Goal: Task Accomplishment & Management: Use online tool/utility

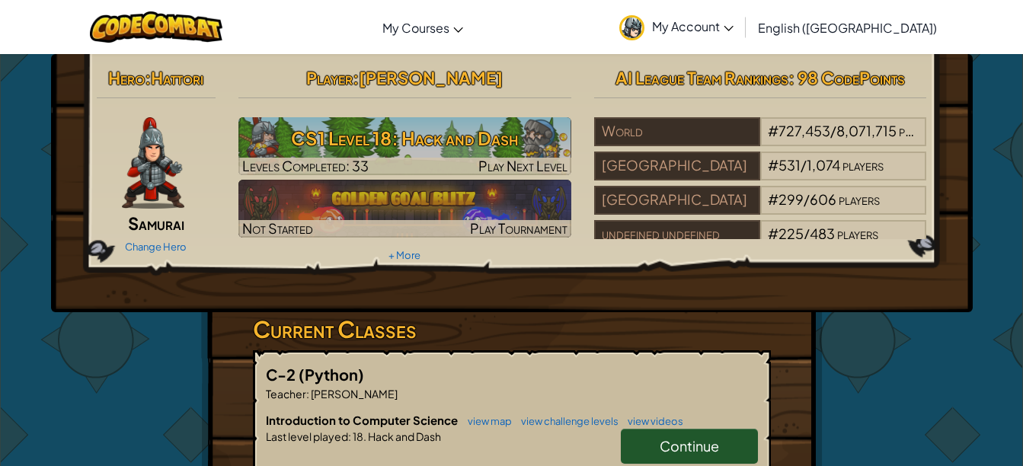
scroll to position [240, 0]
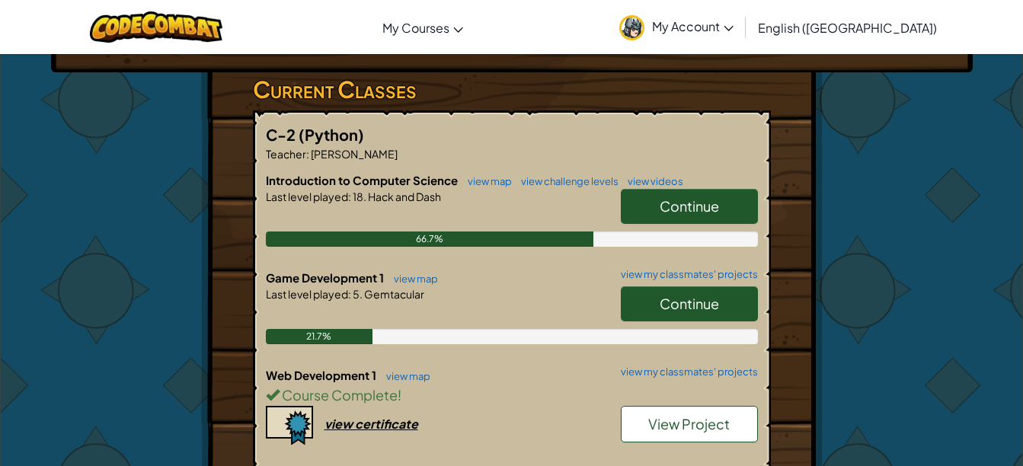
click at [652, 295] on link "Continue" at bounding box center [689, 303] width 137 height 35
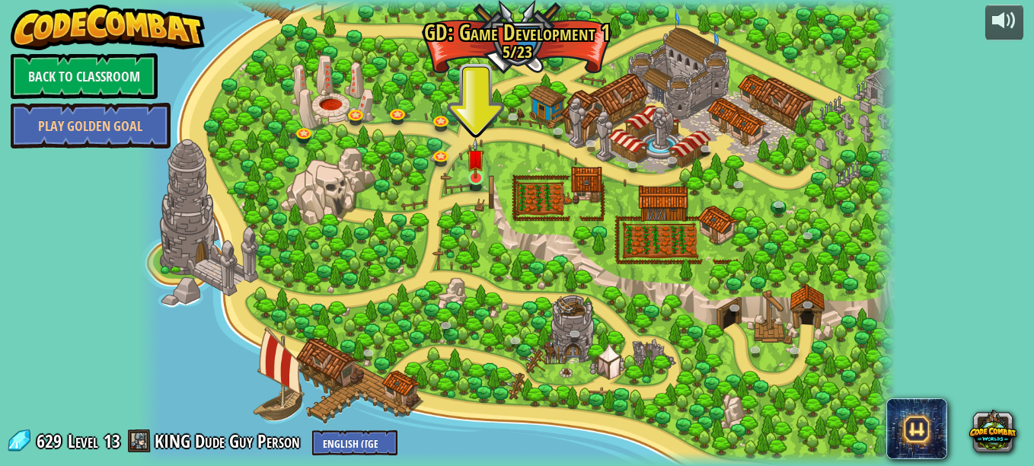
click at [472, 179] on img at bounding box center [476, 158] width 18 height 41
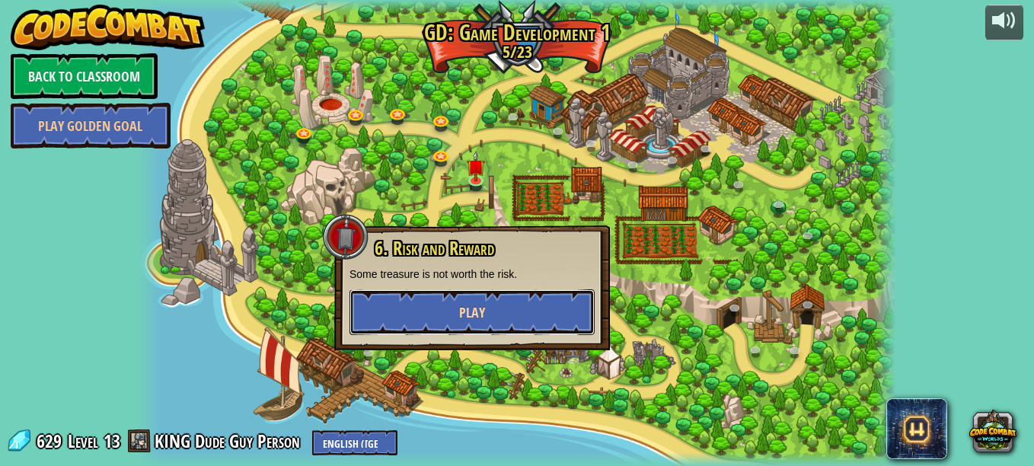
click at [454, 315] on button "Play" at bounding box center [472, 312] width 245 height 46
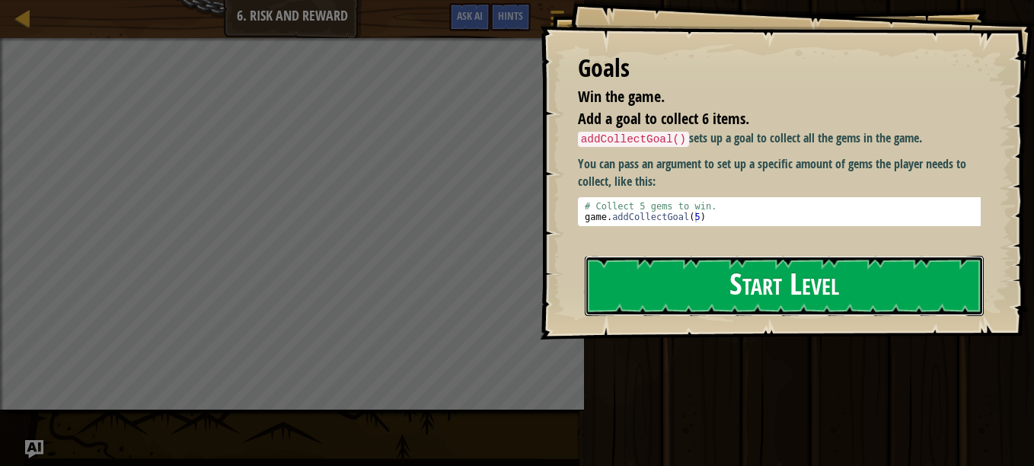
click at [679, 267] on button "Start Level" at bounding box center [784, 286] width 399 height 60
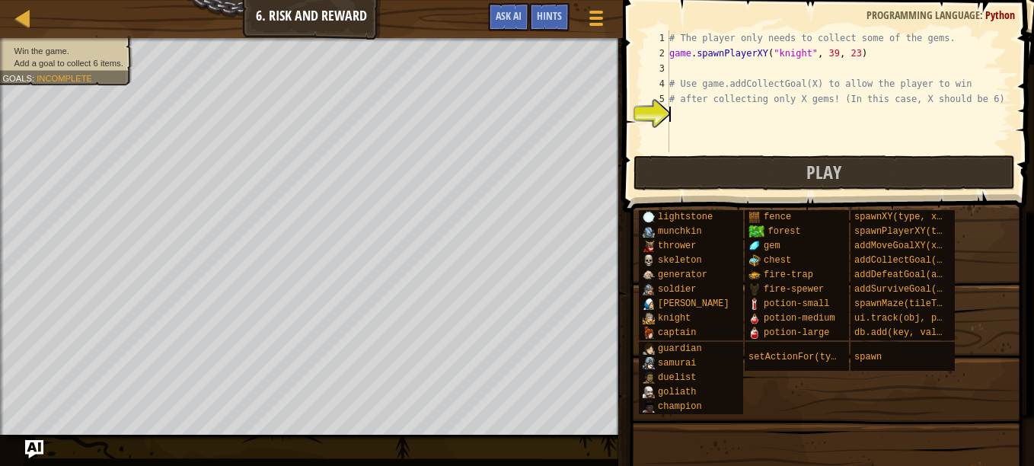
click at [691, 109] on div "# The player only needs to collect some of the gems. game . spawnPlayerXY ( "kn…" at bounding box center [838, 106] width 345 height 152
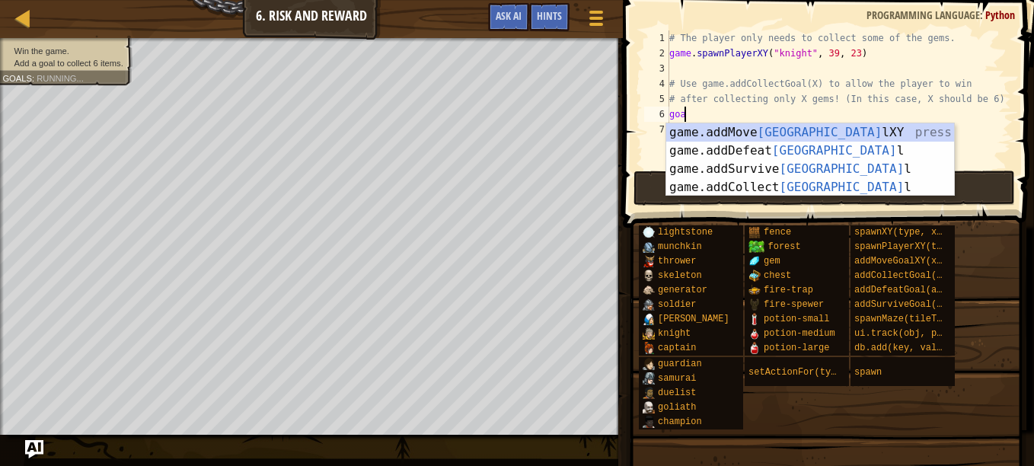
scroll to position [7, 1]
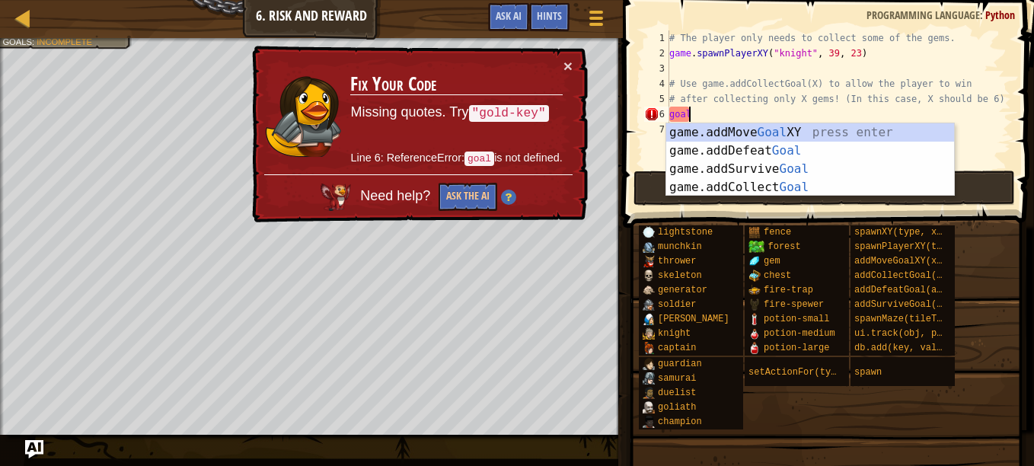
click at [703, 110] on div "# The player only needs to collect some of the gems. game . spawnPlayerXY ( "kn…" at bounding box center [838, 114] width 345 height 168
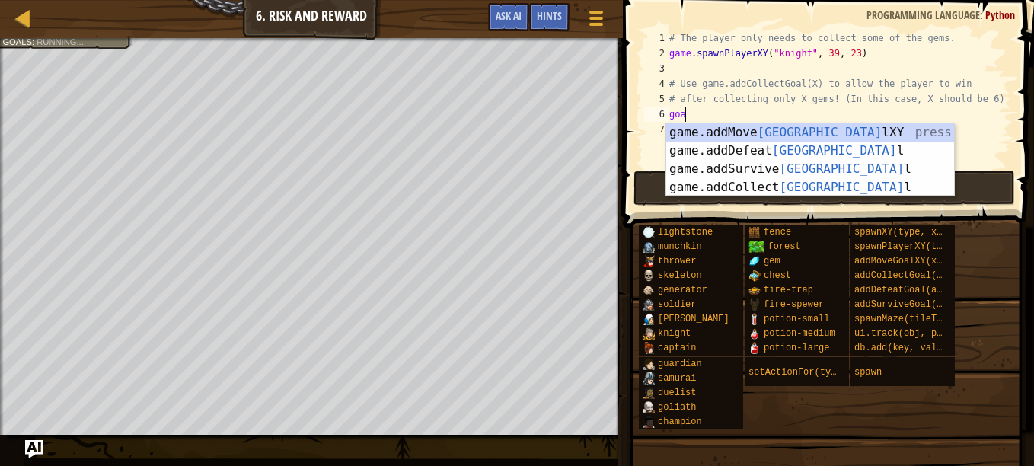
type textarea "g"
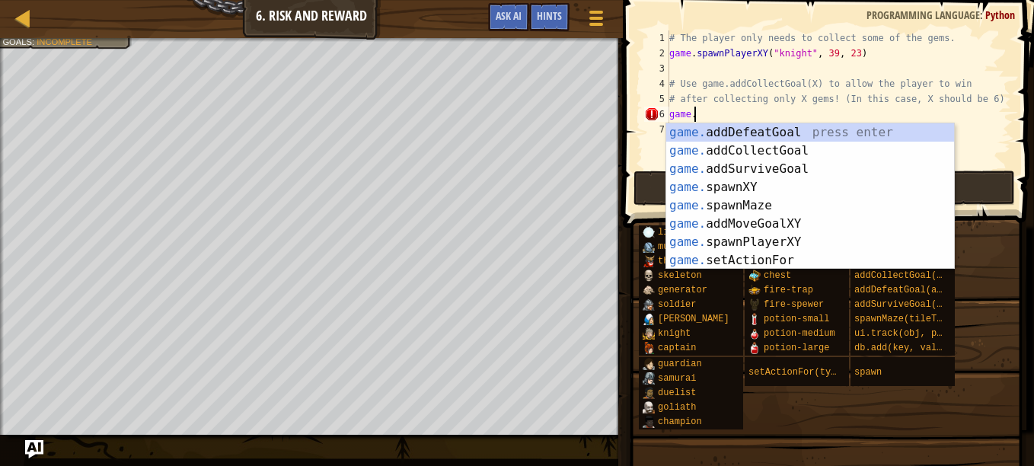
type textarea "game.a"
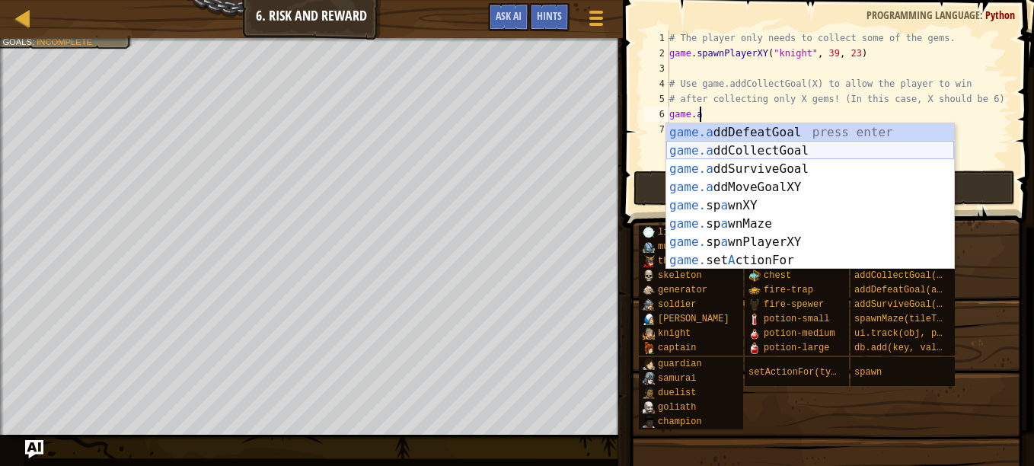
click at [773, 152] on div "game.a ddDefeatGoal press enter game.a ddCollectGoal press enter game.a ddSurvi…" at bounding box center [810, 214] width 288 height 183
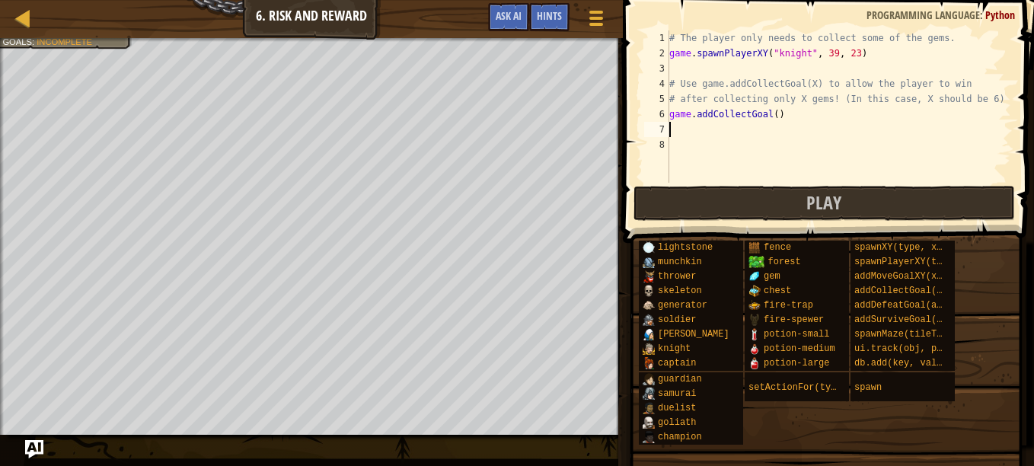
click at [768, 113] on div "# The player only needs to collect some of the gems. game . spawnPlayerXY ( "kn…" at bounding box center [838, 121] width 345 height 183
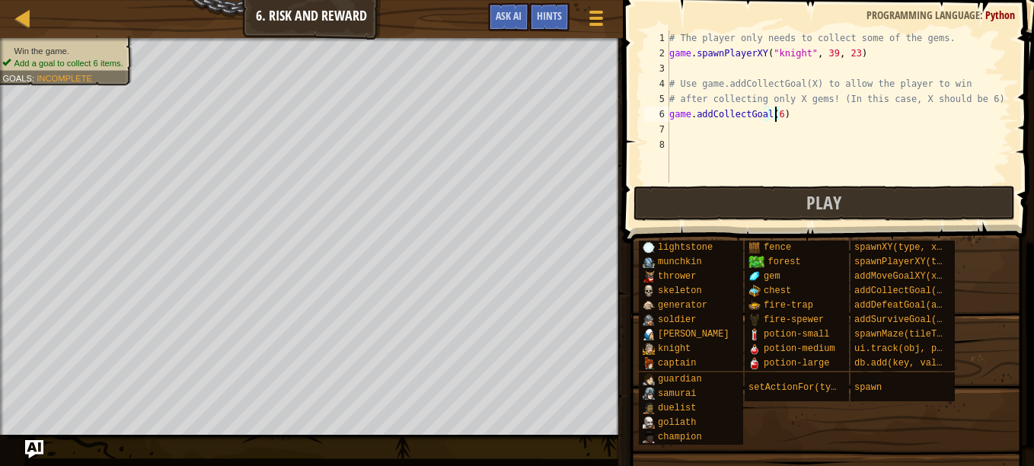
type textarea "game.addCollectGoal(6)"
click at [78, 45] on ul "Win the game. Add a goal to collect 6 items." at bounding box center [63, 57] width 123 height 24
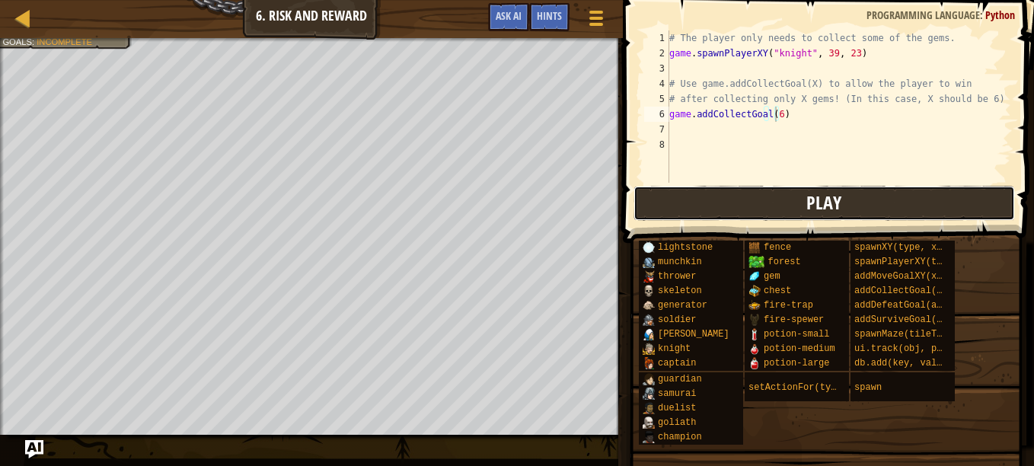
click at [705, 197] on button "Play" at bounding box center [825, 203] width 382 height 35
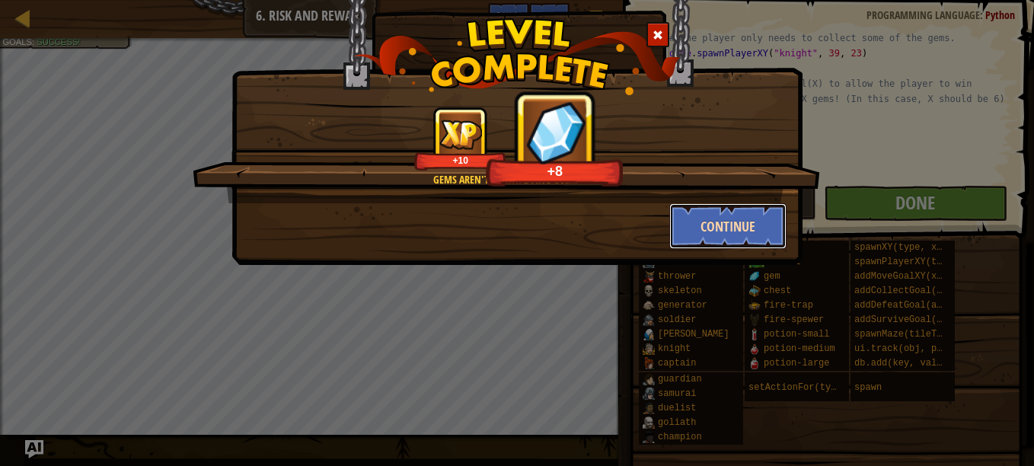
click at [712, 218] on button "Continue" at bounding box center [729, 226] width 118 height 46
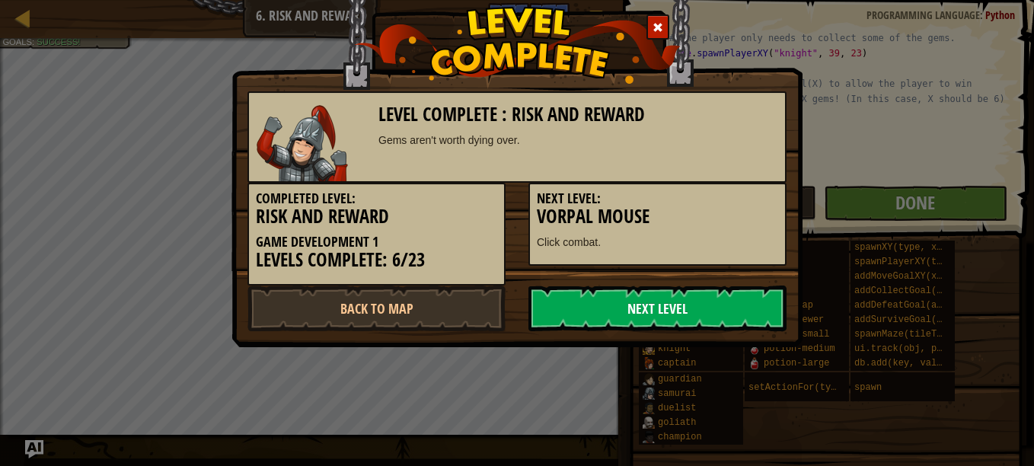
click at [679, 300] on link "Next Level" at bounding box center [658, 309] width 258 height 46
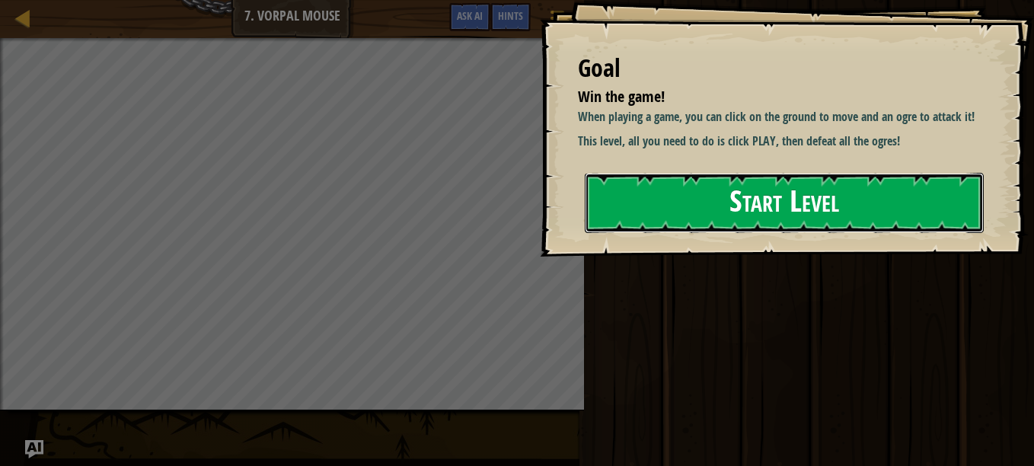
click at [717, 203] on button "Start Level" at bounding box center [784, 203] width 399 height 60
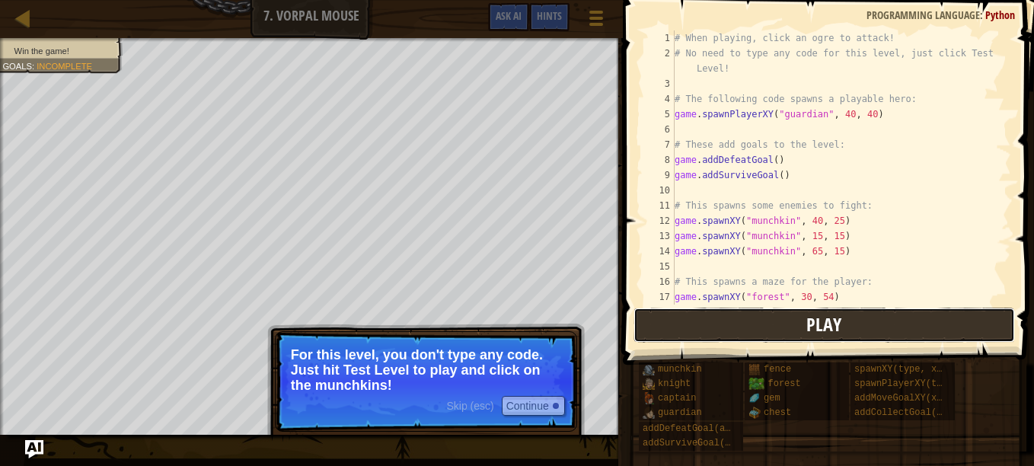
click at [712, 323] on button "Play" at bounding box center [825, 325] width 382 height 35
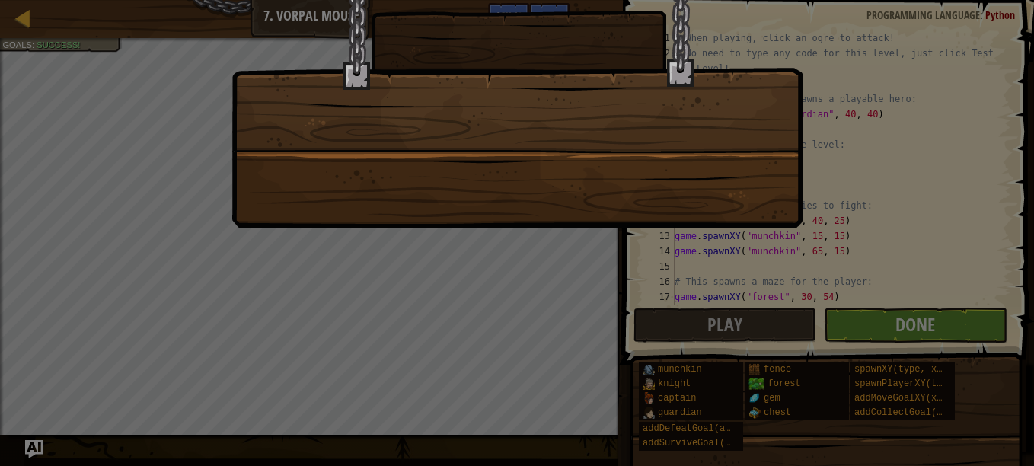
click at [909, 326] on div at bounding box center [517, 233] width 1034 height 466
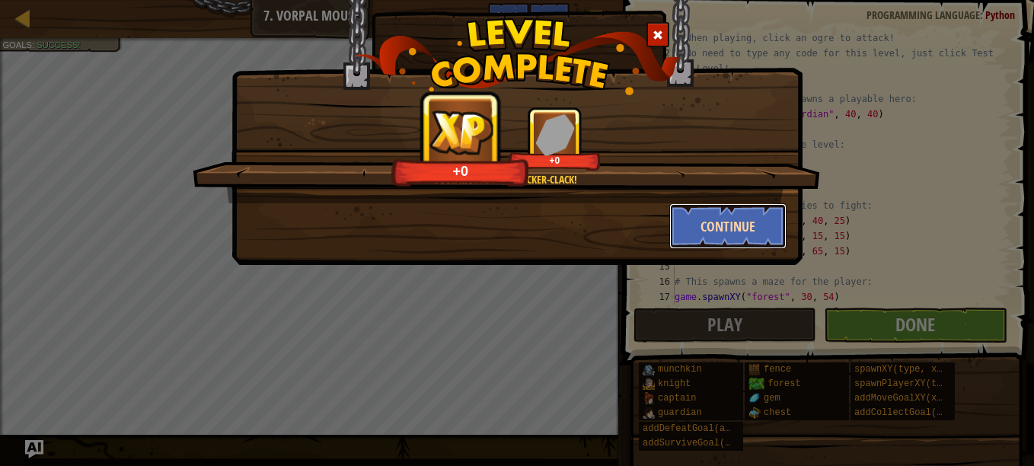
click at [729, 227] on button "Continue" at bounding box center [729, 226] width 118 height 46
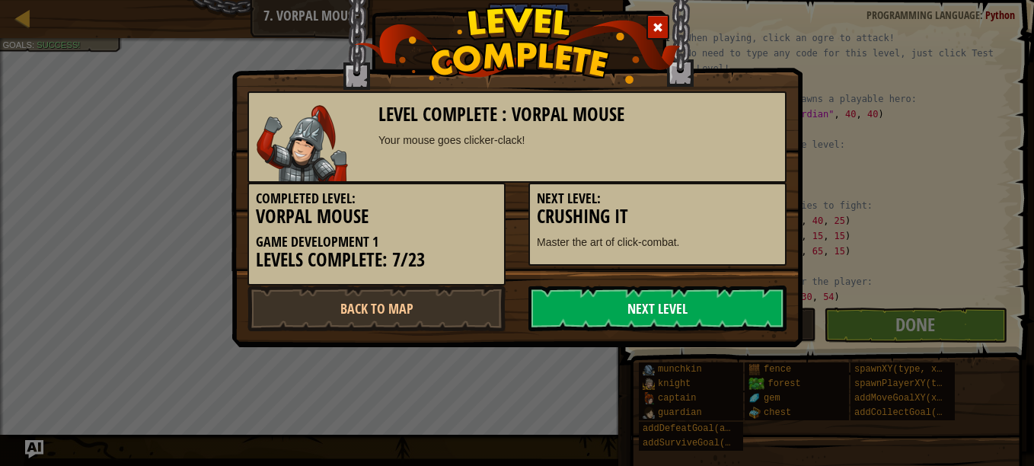
click at [689, 305] on link "Next Level" at bounding box center [658, 309] width 258 height 46
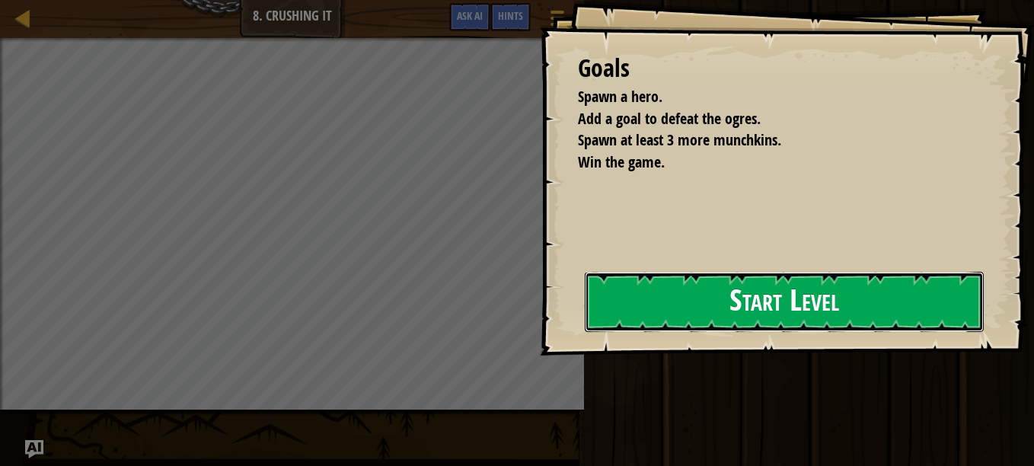
click at [674, 300] on button "Start Level" at bounding box center [784, 302] width 399 height 60
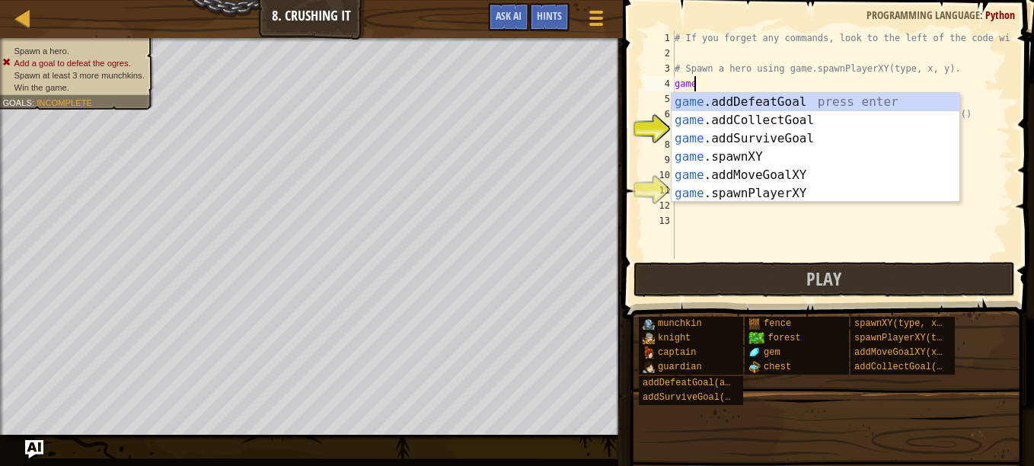
scroll to position [7, 1]
click at [747, 196] on div "game .addDefeatGoal press enter game .addCollectGoal press enter game .addSurvi…" at bounding box center [816, 166] width 288 height 146
type textarea "player = game.spawnPlayerXY("captain", 36, 30)"
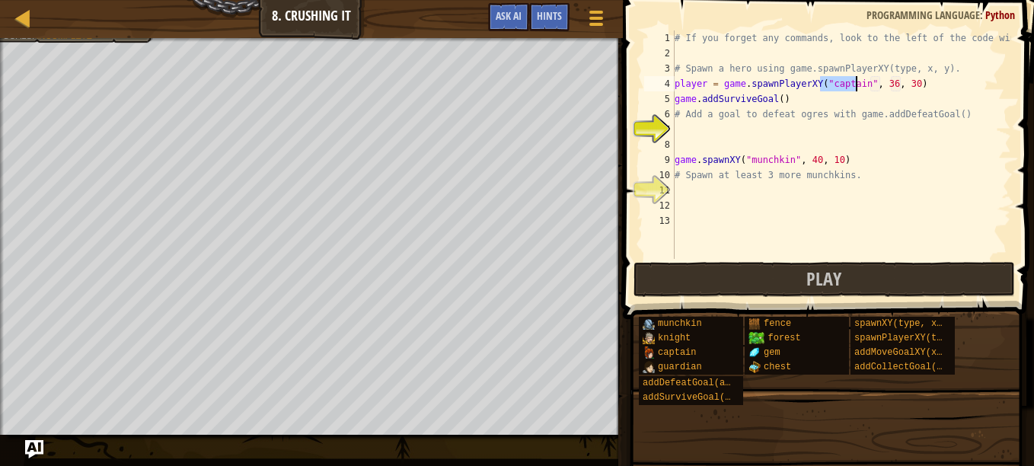
click at [719, 133] on div "# If you forget any commands, look to the left of the code window! # Spawn a he…" at bounding box center [842, 159] width 340 height 259
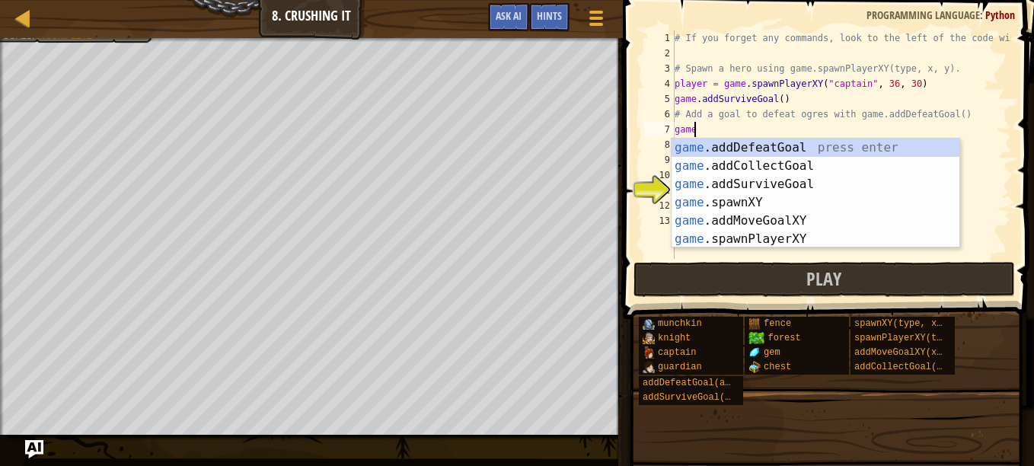
type textarea "game"
click at [737, 148] on div "game .addDefeatGoal press enter game .addCollectGoal press enter game .addSurvi…" at bounding box center [816, 212] width 288 height 146
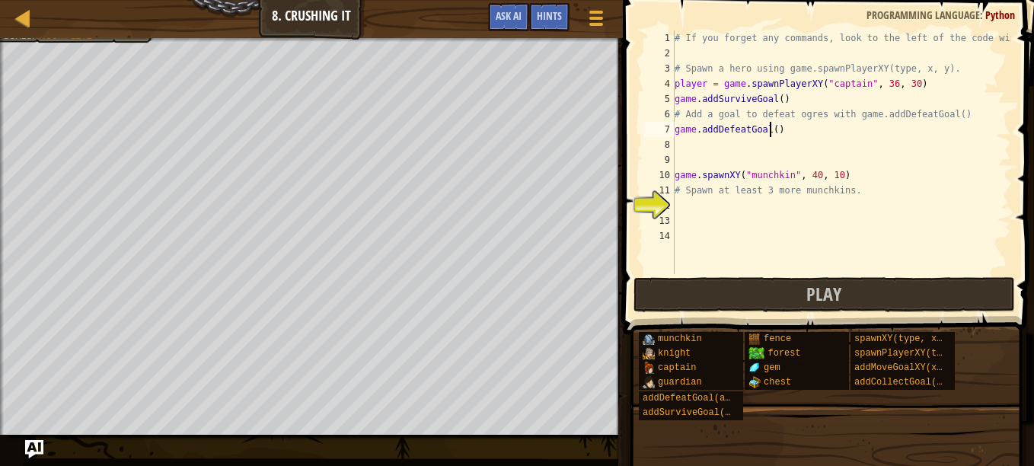
click at [771, 129] on div "# If you forget any commands, look to the left of the code window! # Spawn a he…" at bounding box center [842, 167] width 340 height 274
type textarea "game.addDefeatGoal(4)"
click at [714, 206] on div "# If you forget any commands, look to the left of the code window! # Spawn a he…" at bounding box center [842, 167] width 340 height 274
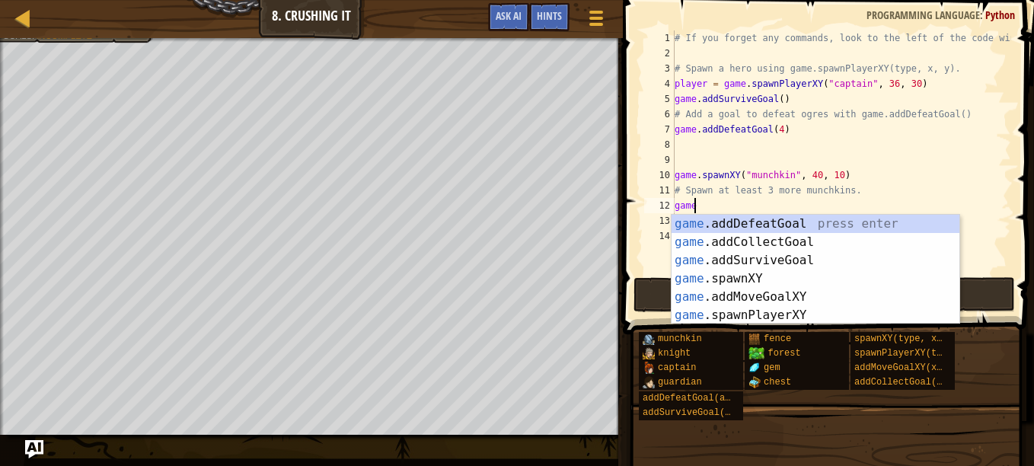
scroll to position [7, 1]
click at [750, 279] on div "game. addDefeatGoal press enter game. addCollectGoal press enter game. addSurvi…" at bounding box center [816, 288] width 288 height 146
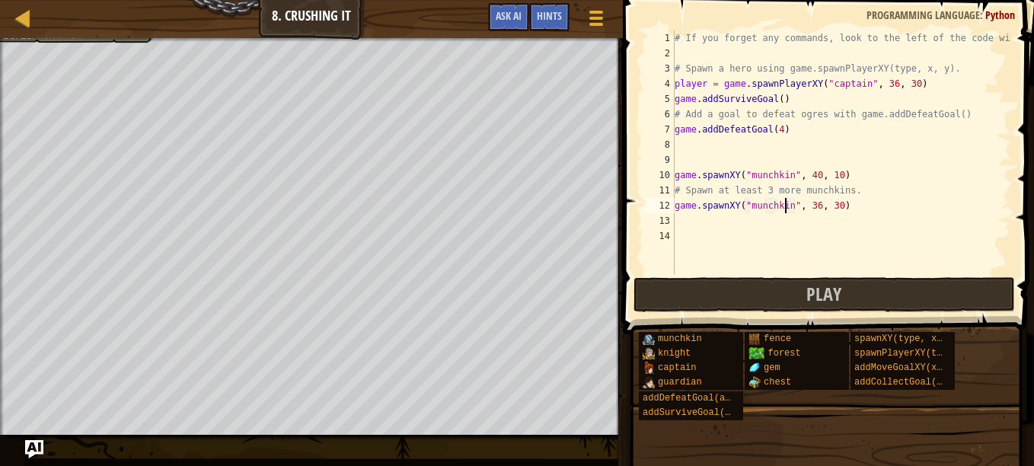
scroll to position [7, 9]
click at [812, 209] on div "# If you forget any commands, look to the left of the code window! # Spawn a he…" at bounding box center [842, 167] width 340 height 274
type textarea "game.spawnXY("munchkin", 50, 30)"
drag, startPoint x: 850, startPoint y: 200, endPoint x: 664, endPoint y: 205, distance: 185.9
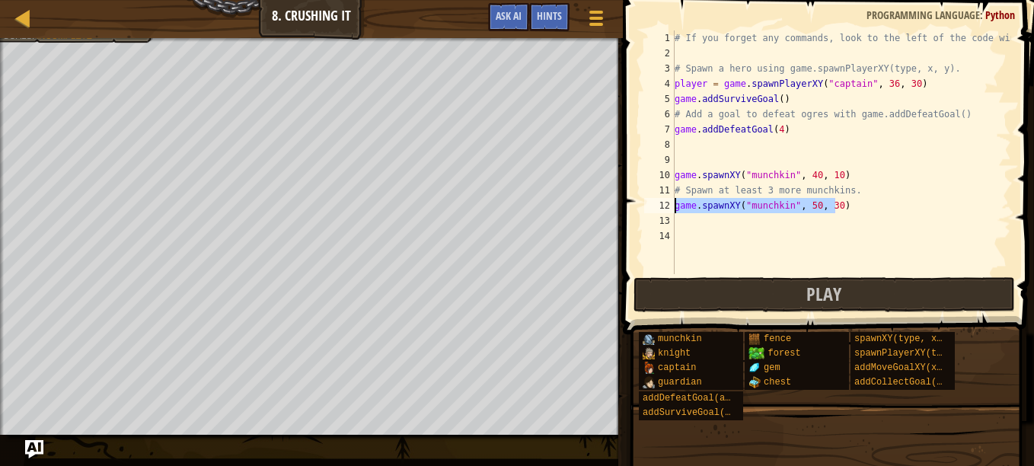
click at [664, 205] on div "game.spawnXY("munchkin", 50, 30) 1 2 3 4 5 6 7 8 9 10 11 12 13 14 # If you forg…" at bounding box center [826, 152] width 370 height 244
click at [682, 217] on div "# If you forget any commands, look to the left of the code window! # Spawn a he…" at bounding box center [842, 167] width 340 height 274
type textarea "game.spawnXY("munchkin", 50, 30)"
click at [717, 233] on div "# If you forget any commands, look to the left of the code window! # Spawn a he…" at bounding box center [842, 167] width 340 height 274
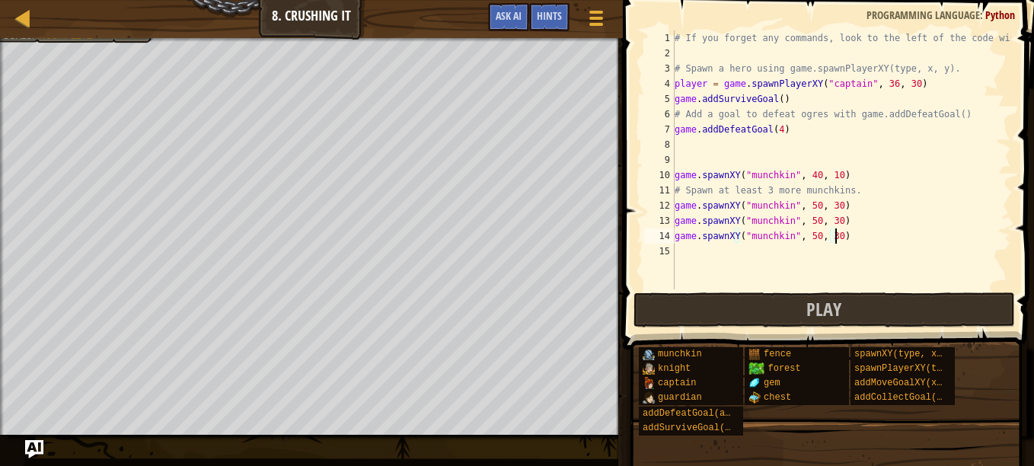
click at [807, 238] on div "# If you forget any commands, look to the left of the code window! # Spawn a he…" at bounding box center [842, 174] width 340 height 289
click at [804, 220] on div "# If you forget any commands, look to the left of the code window! # Spawn a he…" at bounding box center [842, 174] width 340 height 289
type textarea "game.spawnXY("munchkin", 60, 30)"
click at [800, 305] on button "Play" at bounding box center [825, 309] width 382 height 35
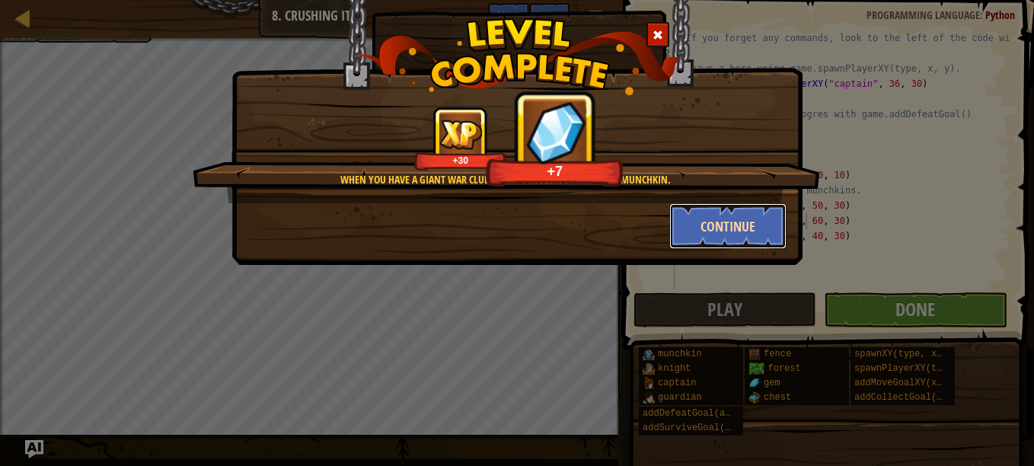
click at [736, 216] on button "Continue" at bounding box center [729, 226] width 118 height 46
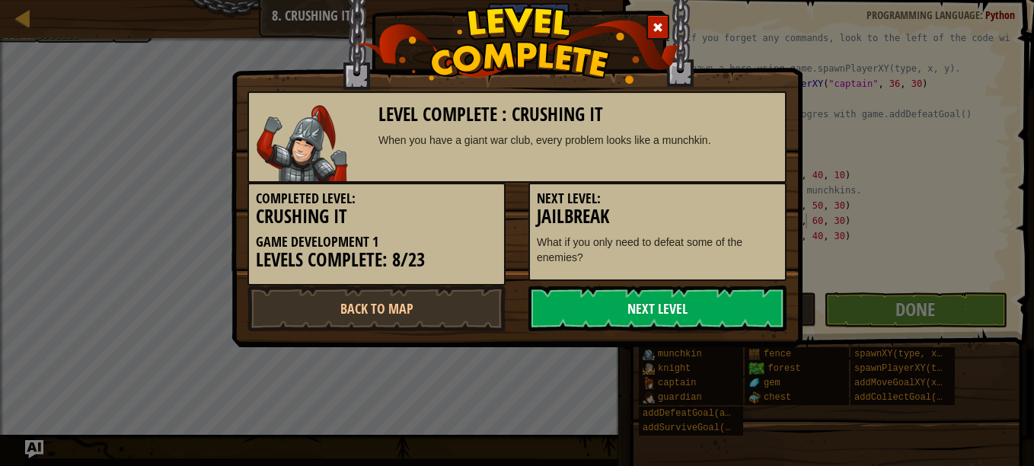
click at [654, 303] on link "Next Level" at bounding box center [658, 309] width 258 height 46
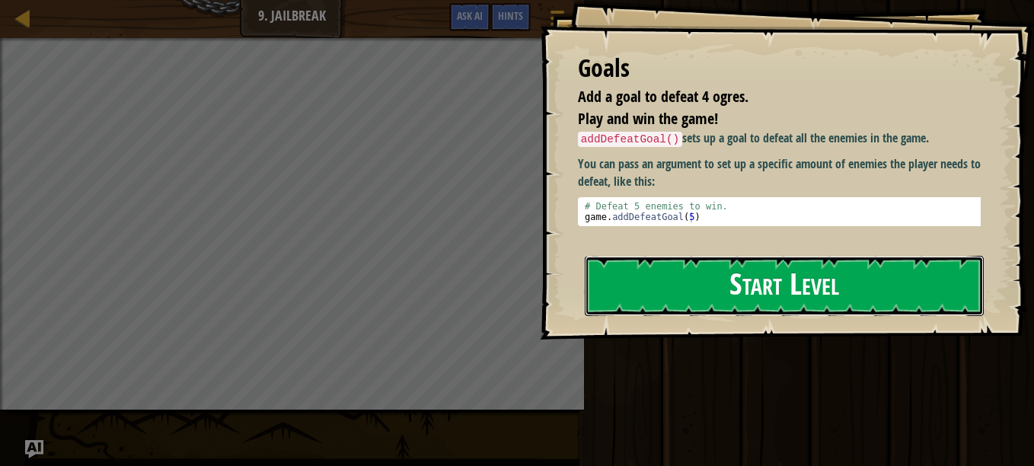
click at [683, 272] on button "Start Level" at bounding box center [784, 286] width 399 height 60
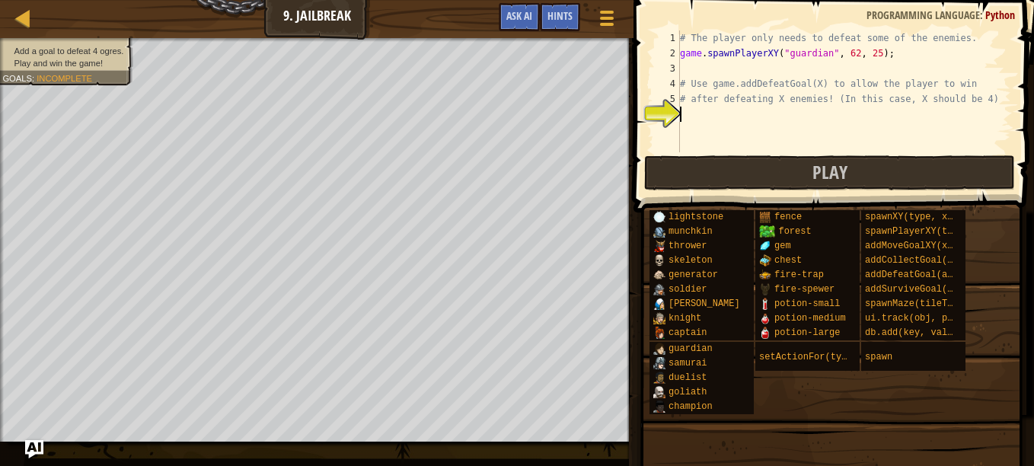
scroll to position [7, 0]
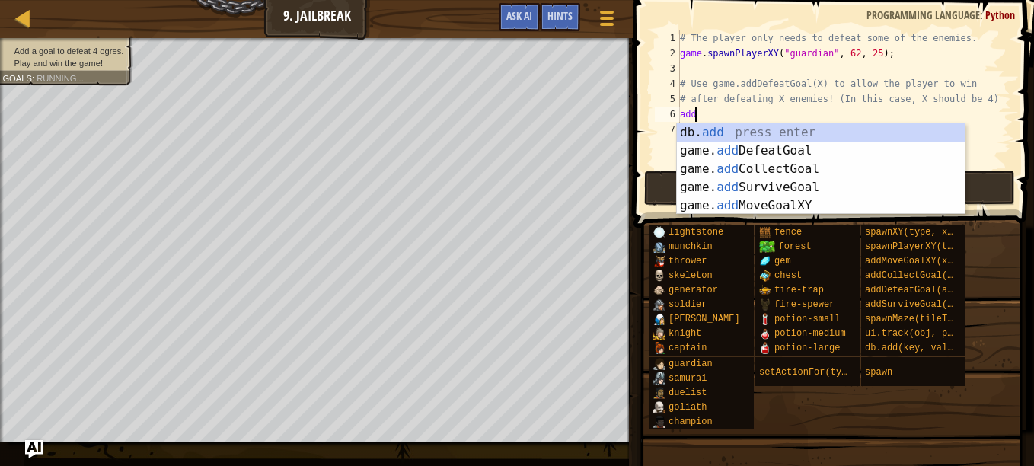
type textarea "add"
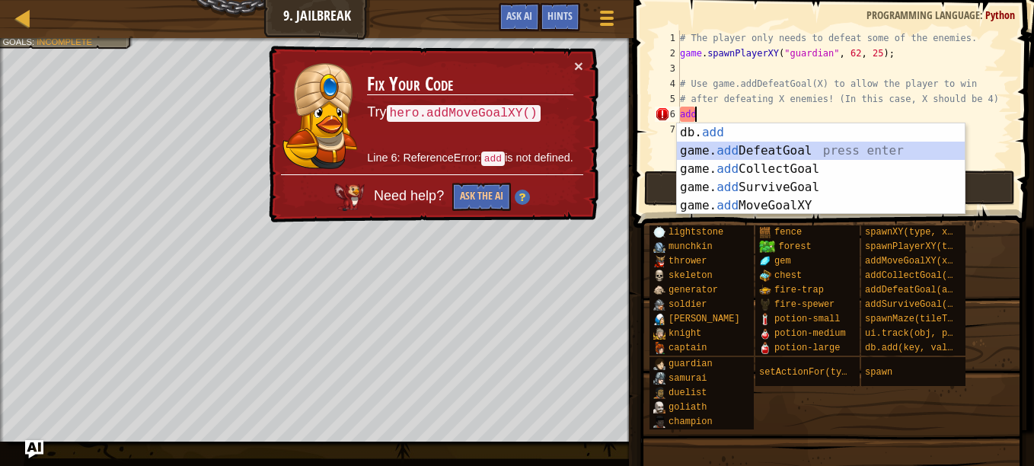
click at [746, 148] on div "db. add press enter game. add DefeatGoal press enter game. add CollectGoal pres…" at bounding box center [821, 187] width 288 height 128
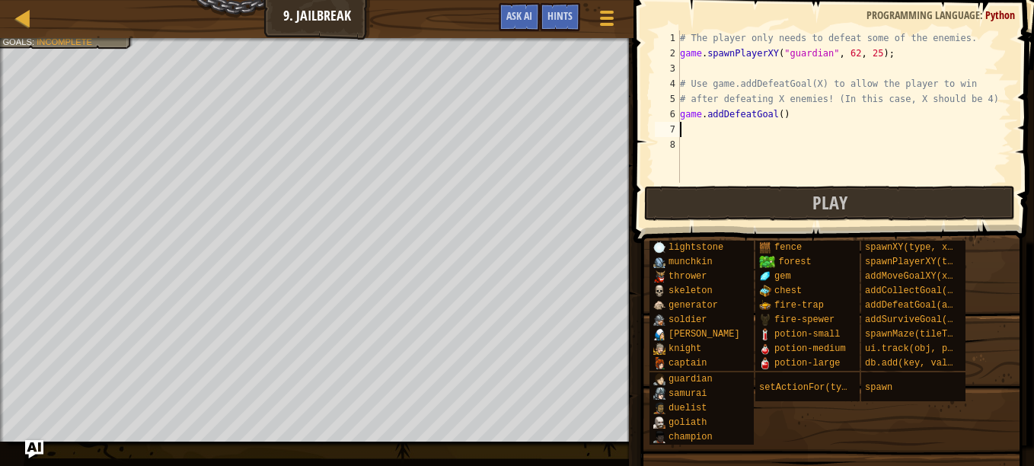
click at [775, 114] on div "# The player only needs to defeat some of the enemies. game . spawnPlayerXY ( "…" at bounding box center [844, 121] width 334 height 183
type textarea "game.addDefeatGoal(4)"
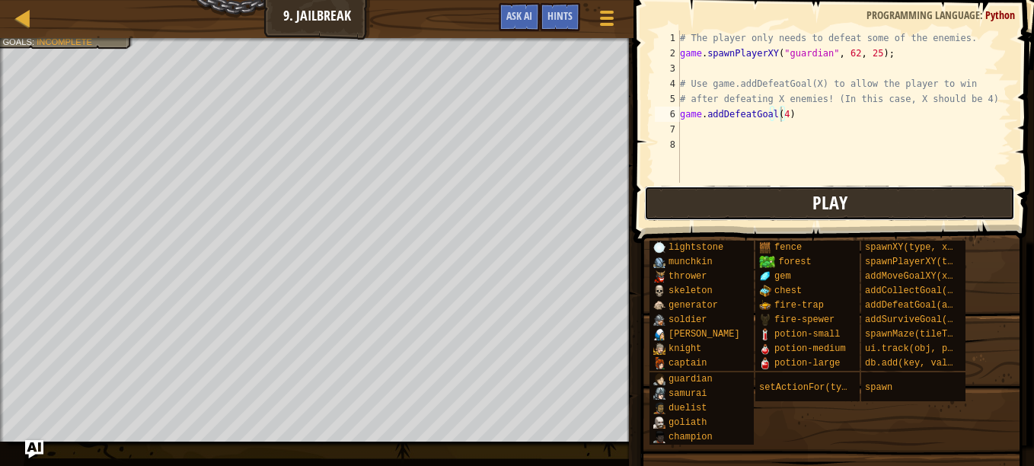
click at [781, 204] on button "Play" at bounding box center [829, 203] width 371 height 35
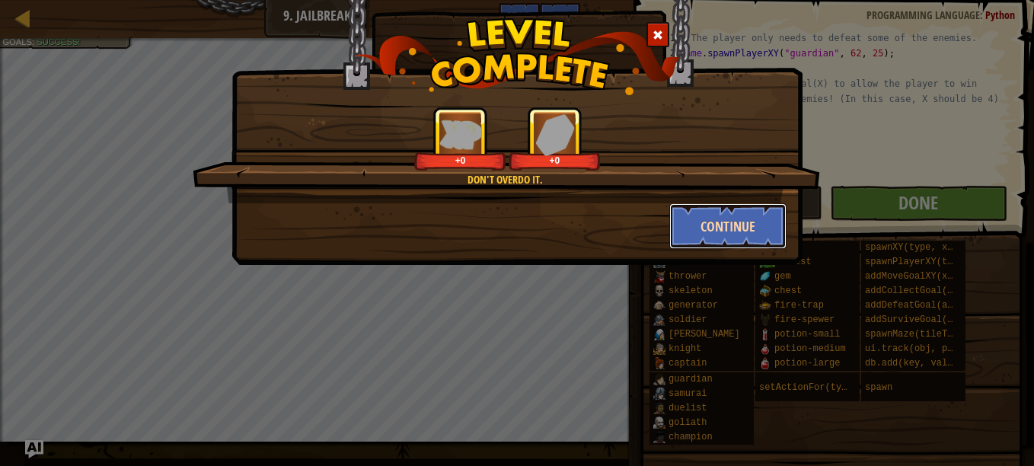
click at [735, 221] on button "Continue" at bounding box center [729, 226] width 118 height 46
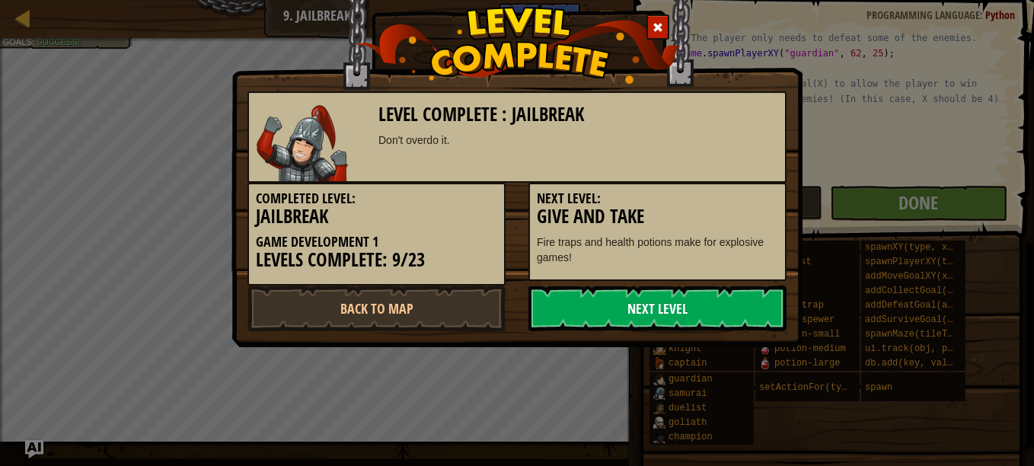
click at [679, 301] on link "Next Level" at bounding box center [658, 309] width 258 height 46
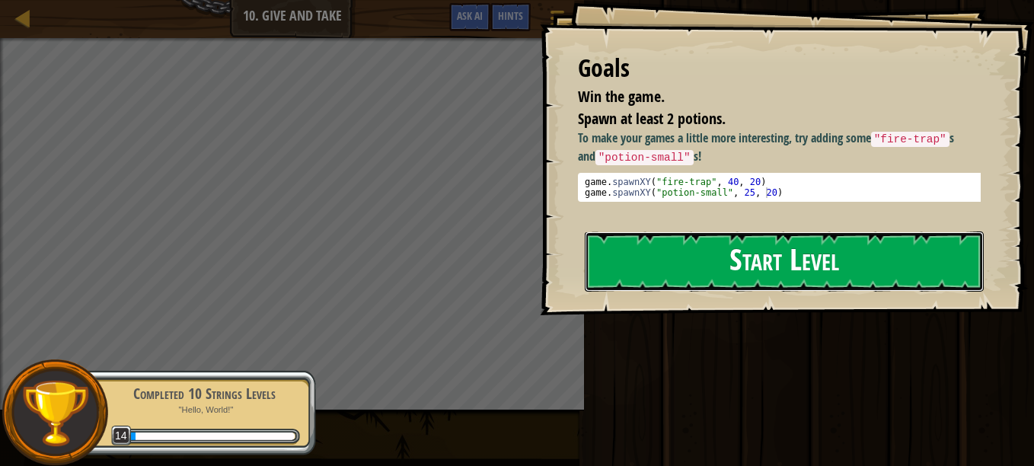
click at [786, 257] on button "Start Level" at bounding box center [784, 262] width 399 height 60
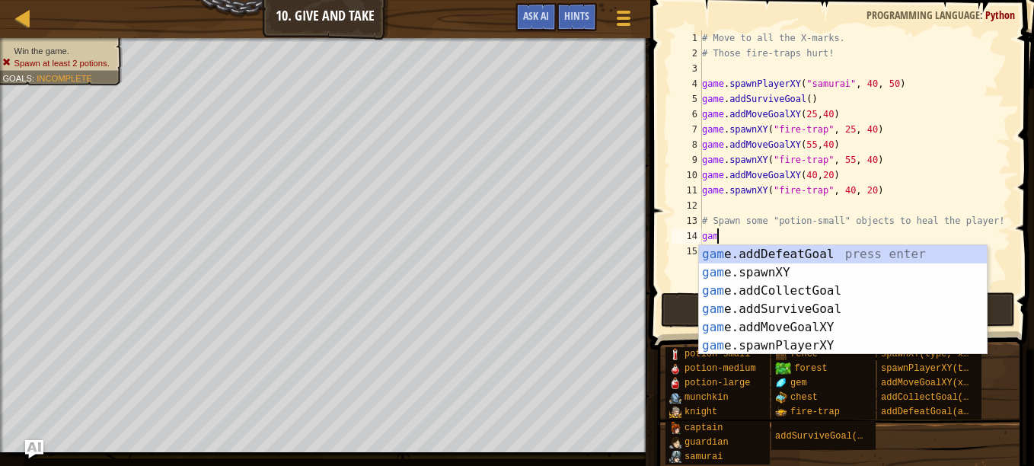
scroll to position [7, 1]
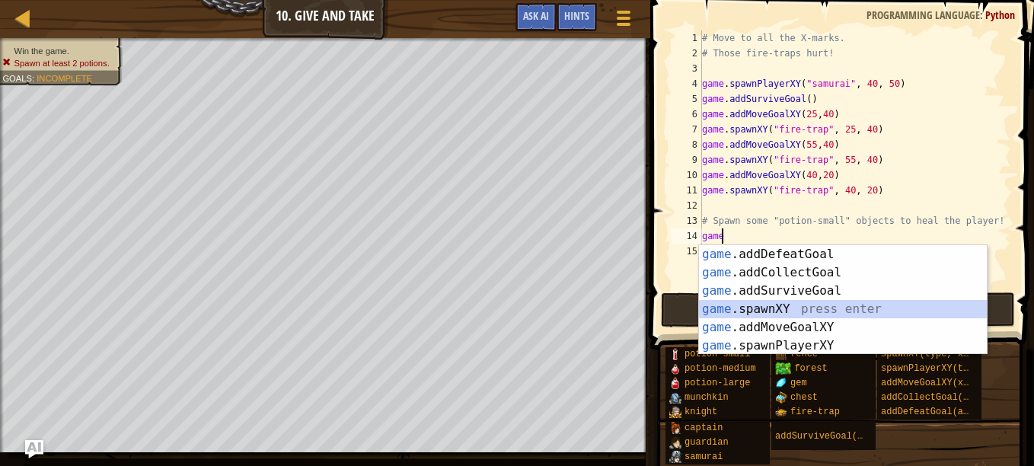
click at [766, 305] on div "game .addDefeatGoal press enter game .addCollectGoal press enter game .addSurvi…" at bounding box center [843, 318] width 288 height 146
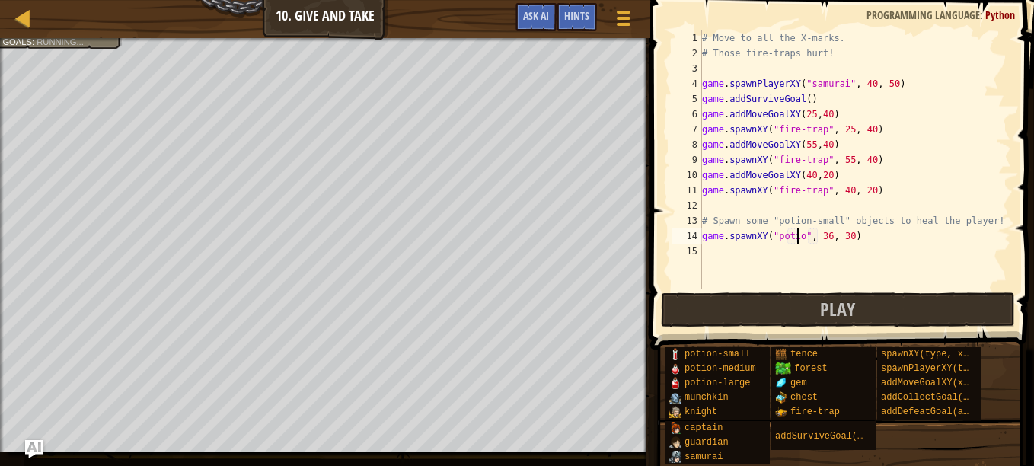
scroll to position [7, 8]
type textarea "game.spawnXY("potion-small", 36, 30)"
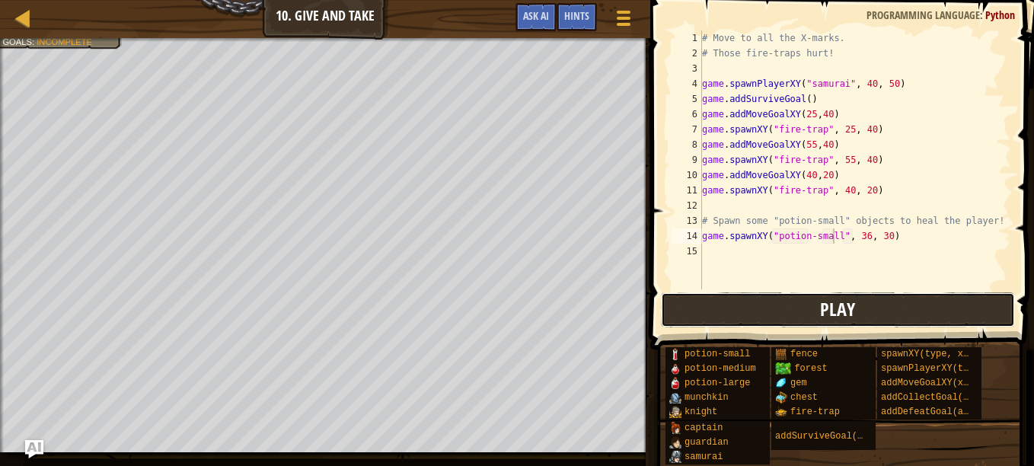
click at [825, 299] on span "Play" at bounding box center [837, 309] width 35 height 24
click at [737, 302] on button "Play" at bounding box center [838, 309] width 355 height 35
click at [772, 248] on div "# Move to all the X-marks. # Those fire-traps hurt! game . spawnPlayerXY ( "sam…" at bounding box center [855, 174] width 312 height 289
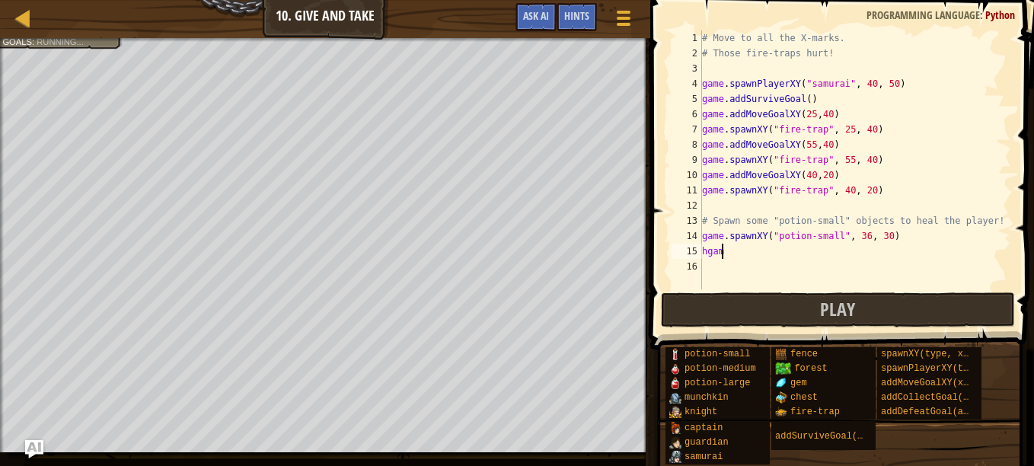
scroll to position [7, 1]
type textarea "h"
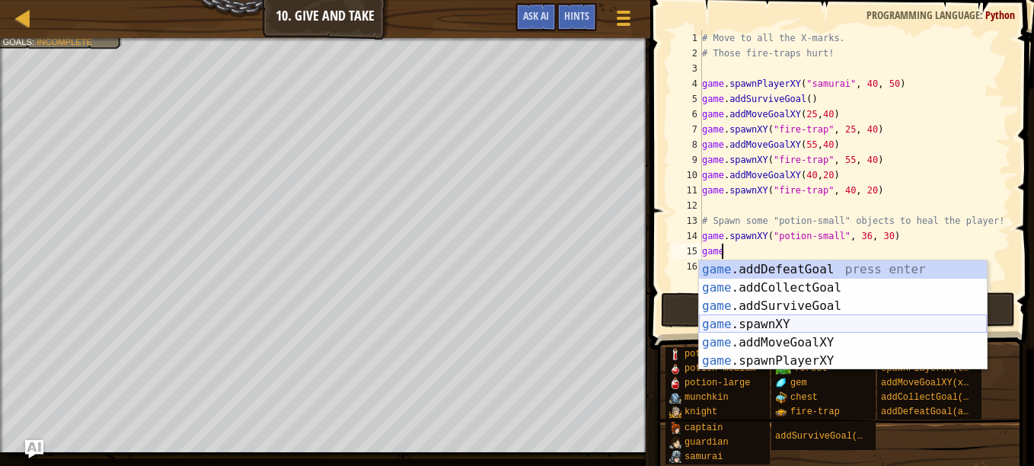
click at [784, 324] on div "game .addDefeatGoal press enter game .addCollectGoal press enter game .addSurvi…" at bounding box center [843, 333] width 288 height 146
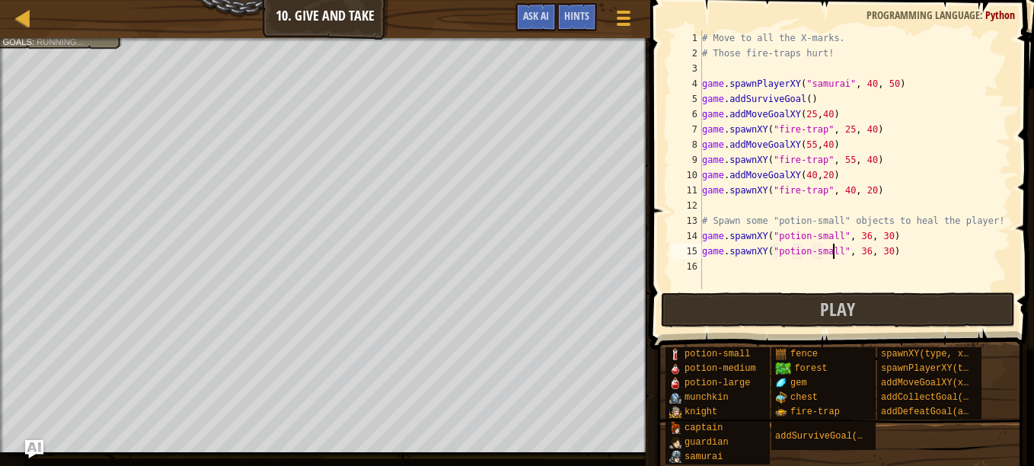
scroll to position [7, 11]
click at [856, 254] on div "# Move to all the X-marks. # Those fire-traps hurt! game . spawnPlayerXY ( "sam…" at bounding box center [855, 174] width 312 height 289
type textarea "game.spawnXY("potion-small", 40, 30)"
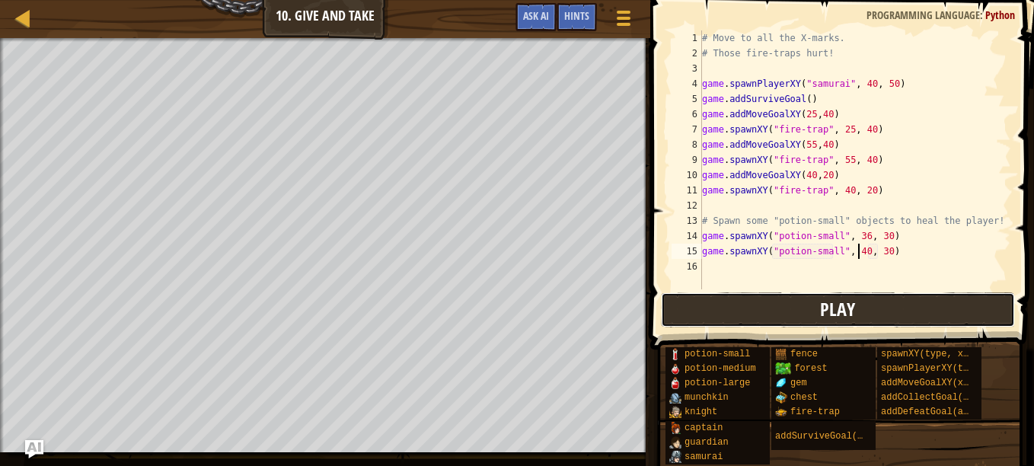
click at [909, 307] on button "Play" at bounding box center [838, 309] width 355 height 35
click at [827, 308] on span "Play" at bounding box center [837, 309] width 35 height 24
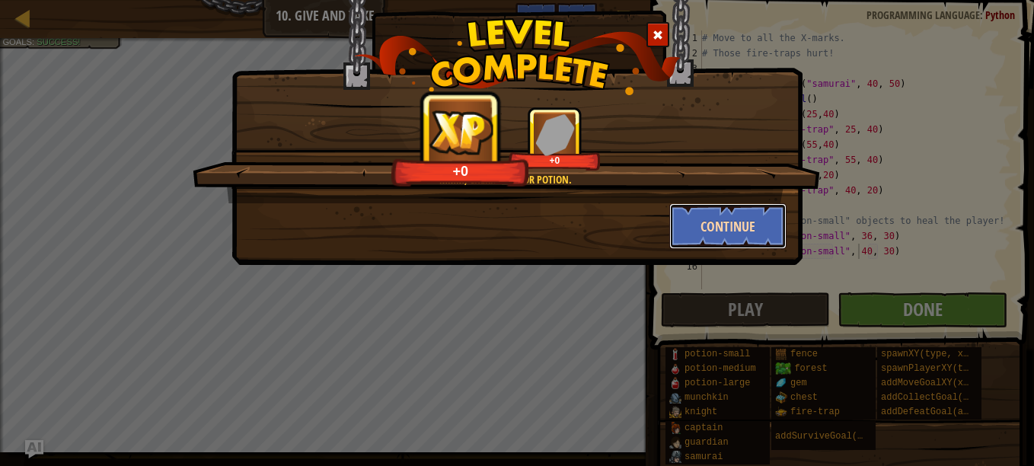
click at [738, 232] on button "Continue" at bounding box center [729, 226] width 118 height 46
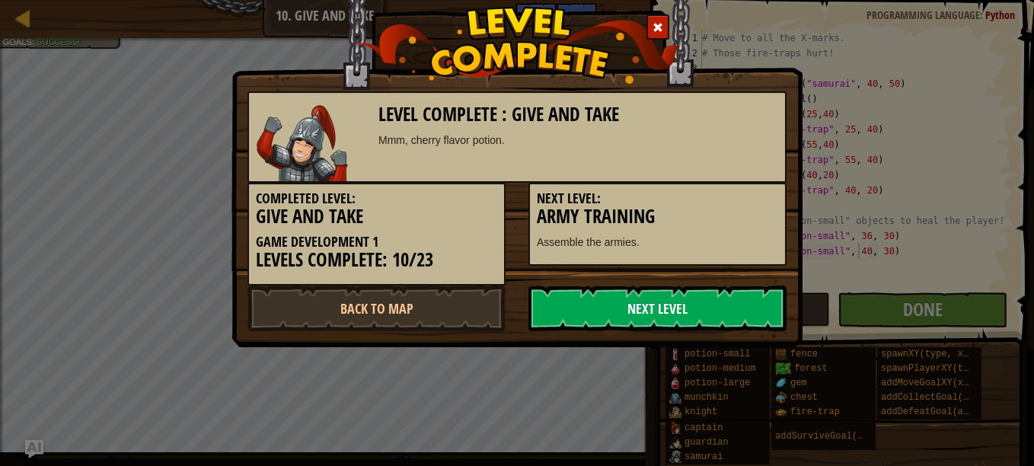
click at [708, 306] on link "Next Level" at bounding box center [658, 309] width 258 height 46
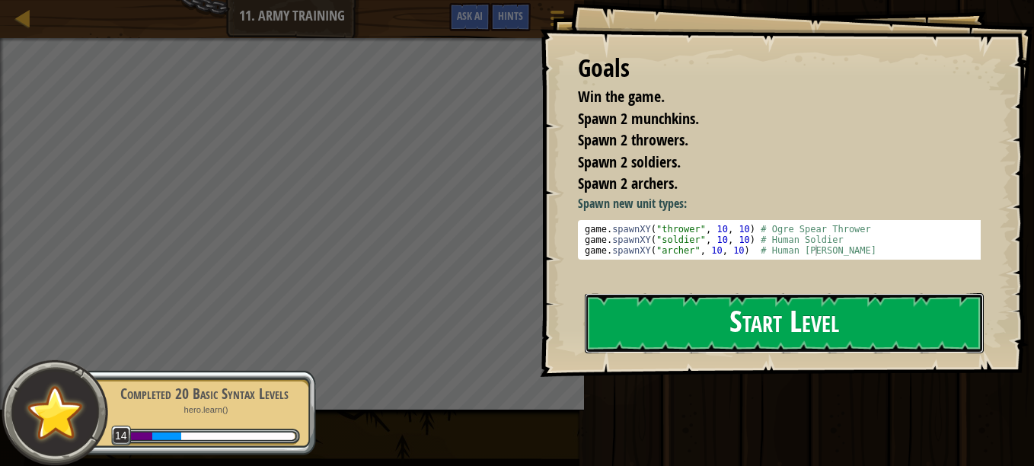
click at [767, 318] on button "Start Level" at bounding box center [784, 323] width 399 height 60
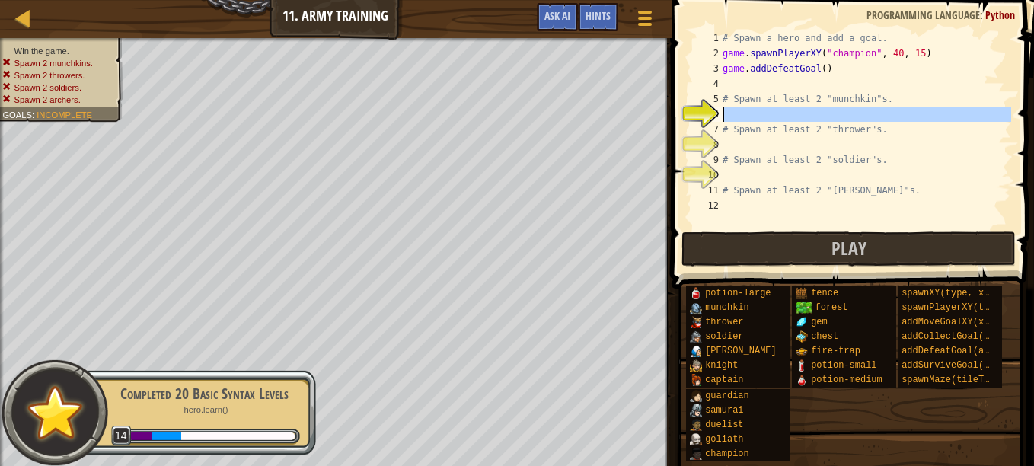
click at [718, 117] on div "6" at bounding box center [708, 114] width 30 height 15
type textarea "# Spawn at least 2 "thrower"s."
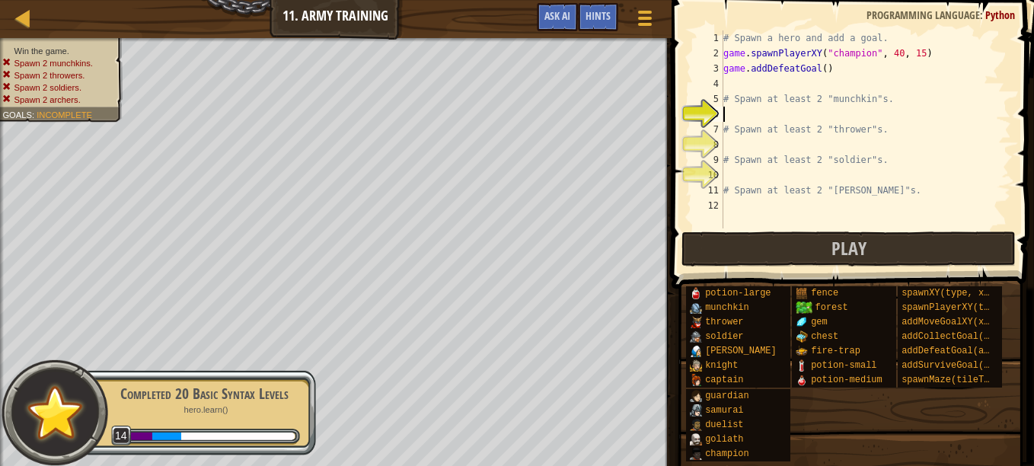
click at [766, 120] on div "# Spawn a hero and add a goal. game . spawnPlayerXY ( "champion" , 40 , 15 ) ga…" at bounding box center [866, 144] width 291 height 229
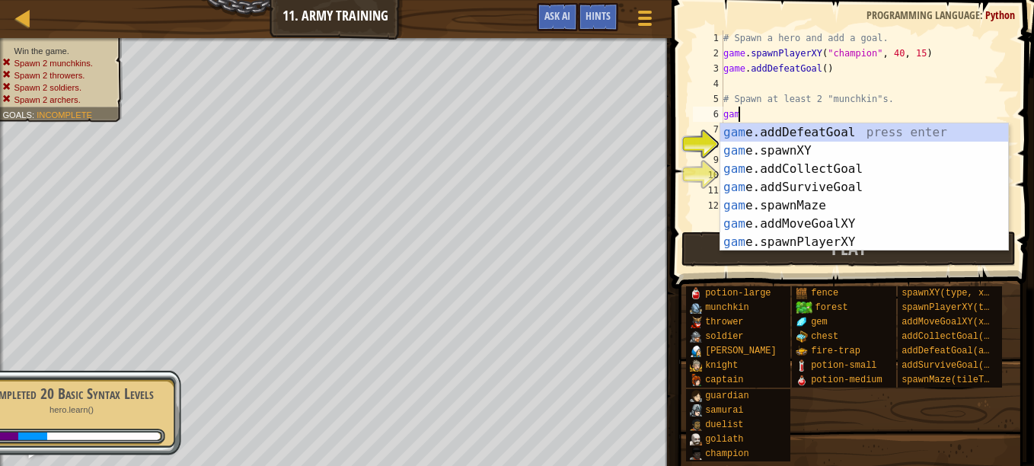
scroll to position [7, 1]
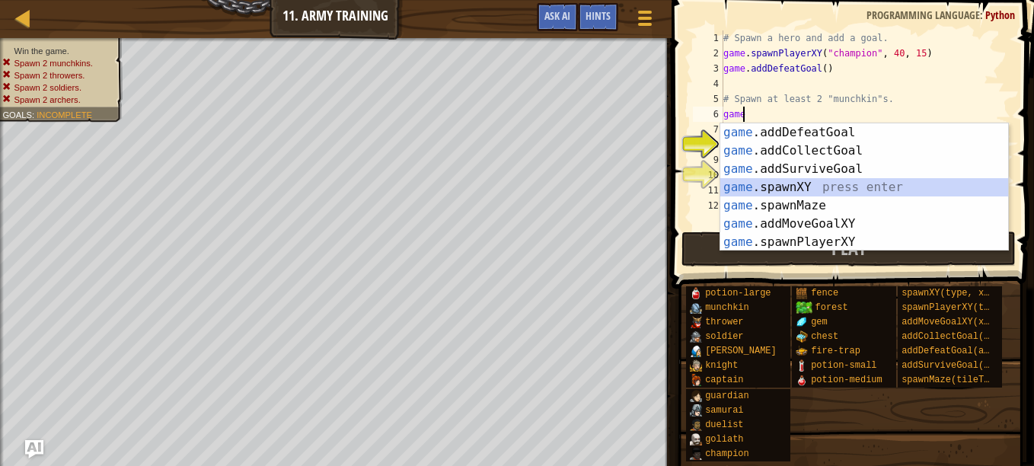
click at [779, 189] on div "game .addDefeatGoal press enter game .addCollectGoal press enter game .addSurvi…" at bounding box center [865, 205] width 288 height 165
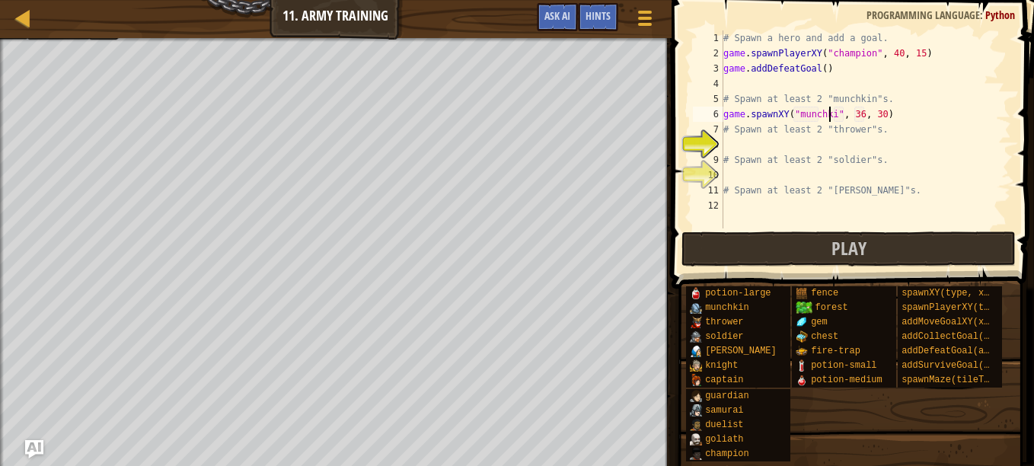
scroll to position [7, 9]
click at [856, 114] on div "# Spawn a hero and add a goal. game . spawnPlayerXY ( "champion" , 40 , 15 ) ga…" at bounding box center [866, 144] width 291 height 229
drag, startPoint x: 893, startPoint y: 114, endPoint x: 705, endPoint y: 116, distance: 188.1
click at [705, 116] on div "game.spawnXY("munchkin", 50, 30) 1 2 3 4 5 6 7 8 9 10 11 12 # Spawn a hero and …" at bounding box center [850, 129] width 321 height 198
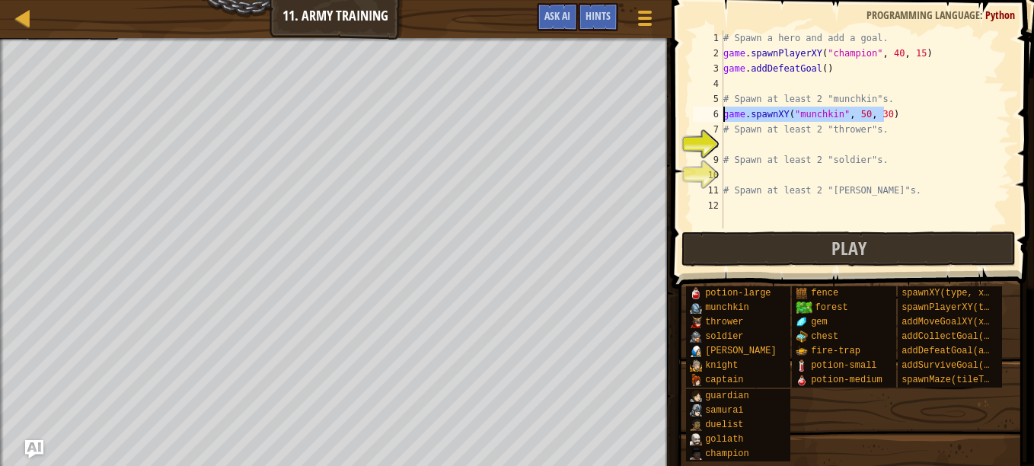
type textarea "game.spawnXY("munchkin", 50, 30)"
click at [922, 116] on div "# Spawn a hero and add a goal. game . spawnPlayerXY ( "champion" , 40 , 15 ) ga…" at bounding box center [866, 129] width 291 height 198
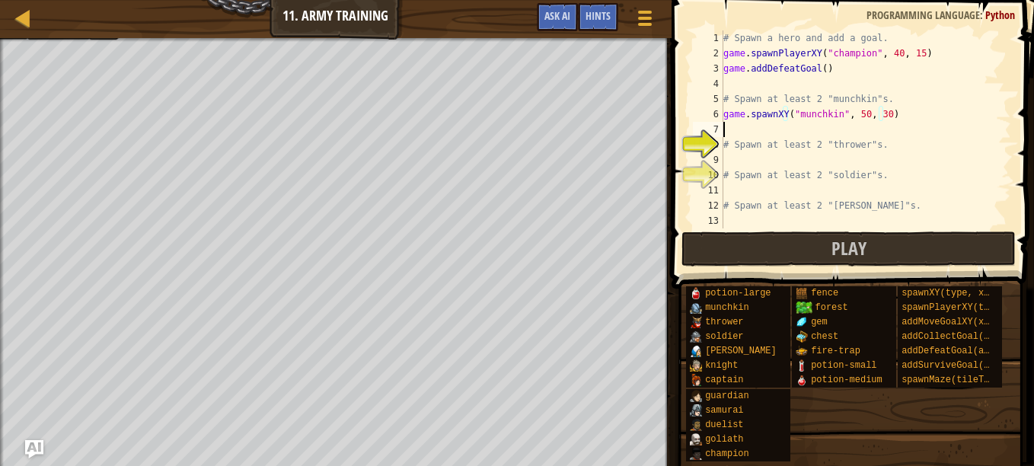
scroll to position [7, 0]
paste textarea "game.spawnXY("munchkin", 50, 30)"
click at [858, 129] on div "# Spawn a hero and add a goal. game . spawnPlayerXY ( "champion" , 40 , 15 ) ga…" at bounding box center [866, 144] width 291 height 229
type textarea "game.spawnXY("munchkin", 55, 30)"
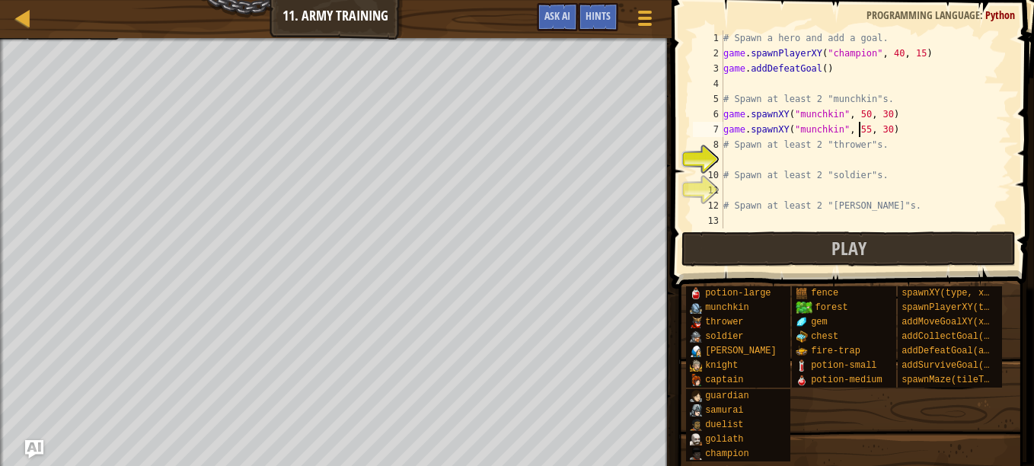
click at [827, 161] on div "# Spawn a hero and add a goal. game . spawnPlayerXY ( "champion" , 40 , 15 ) ga…" at bounding box center [866, 144] width 291 height 229
paste textarea "game.spawnXY("munchkin", 50, 30)"
click at [858, 162] on div "# Spawn a hero and add a goal. game . spawnPlayerXY ( "champion" , 40 , 15 ) ga…" at bounding box center [866, 144] width 291 height 229
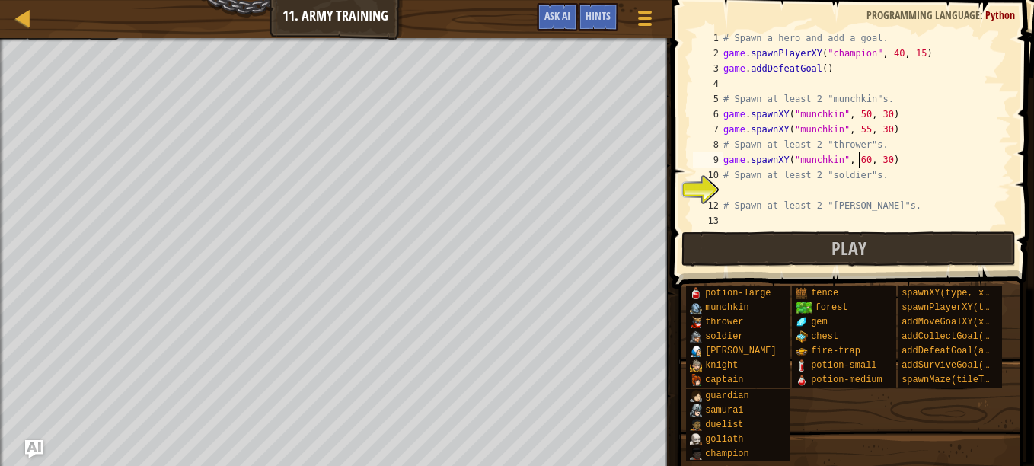
click at [833, 160] on div "# Spawn a hero and add a goal. game . spawnPlayerXY ( "champion" , 40 , 15 ) ga…" at bounding box center [866, 144] width 291 height 229
drag, startPoint x: 899, startPoint y: 158, endPoint x: 710, endPoint y: 161, distance: 188.9
click at [710, 161] on div "game.spawnXY("thrower", 60, 30) 1 2 3 4 5 6 7 8 9 10 11 12 13 # Spawn a hero an…" at bounding box center [850, 129] width 321 height 198
type textarea "game.spawnXY("thrower", 60, 30)"
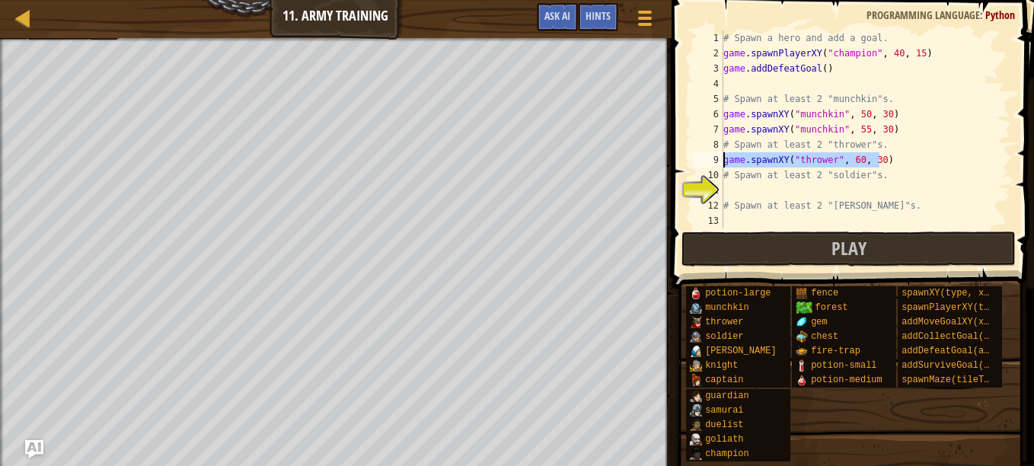
click at [935, 161] on div "# Spawn a hero and add a goal. game . spawnPlayerXY ( "champion" , 40 , 15 ) ga…" at bounding box center [866, 129] width 291 height 198
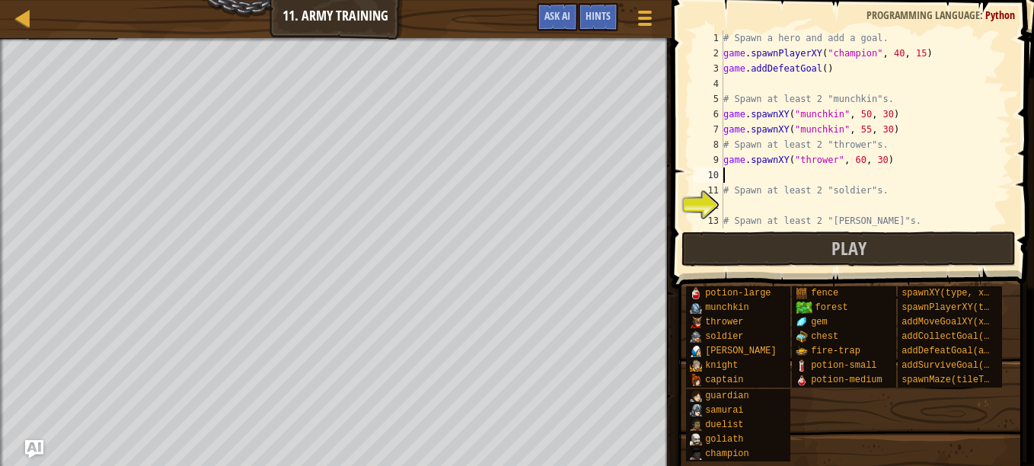
paste textarea "game.spawnXY("thrower", 60, 30)"
click at [847, 175] on div "# Spawn a hero and add a goal. game . spawnPlayerXY ( "champion" , 40 , 15 ) ga…" at bounding box center [861, 144] width 280 height 229
type textarea "game.spawnXY("thrower", 65, 30)"
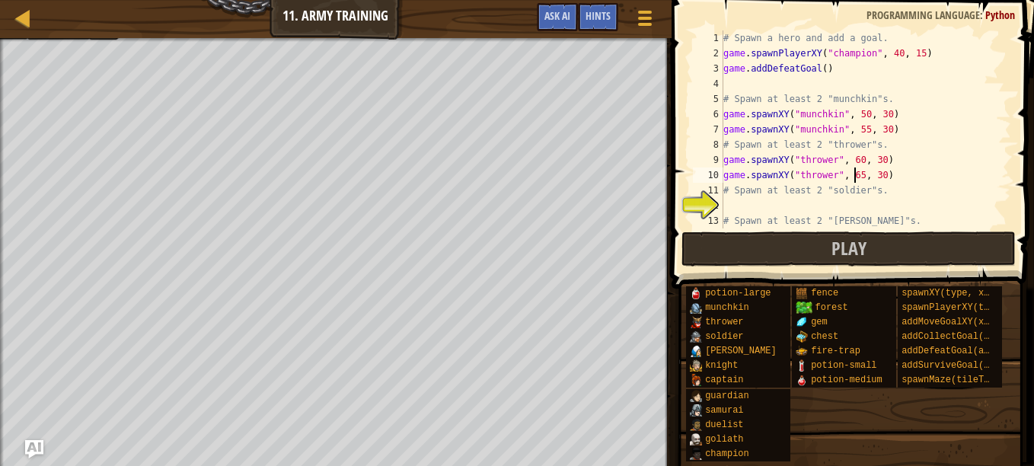
click at [805, 204] on div "# Spawn a hero and add a goal. game . spawnPlayerXY ( "champion" , 40 , 15 ) ga…" at bounding box center [861, 144] width 280 height 229
paste textarea "game.spawnXY("thrower", 60, 30)"
click at [849, 205] on div "# Spawn a hero and add a goal. game . spawnPlayerXY ( "champion" , 40 , 15 ) ga…" at bounding box center [861, 144] width 280 height 229
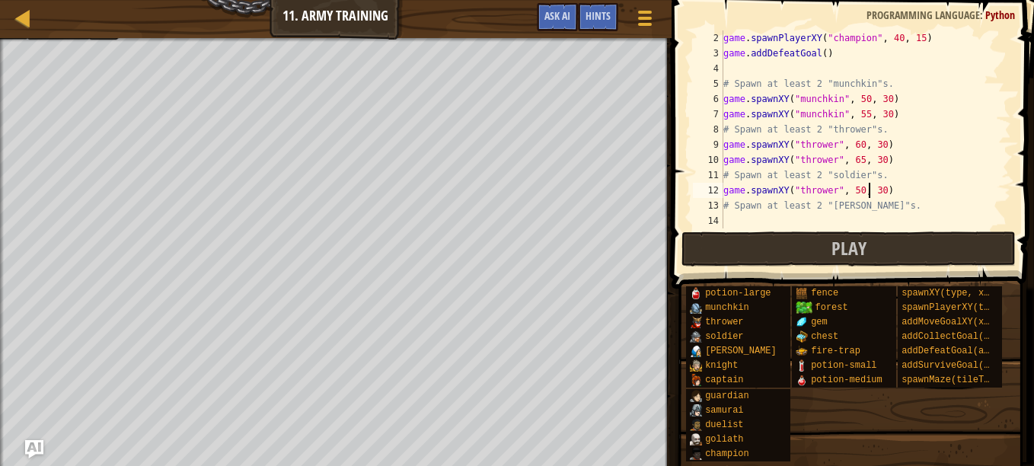
click at [870, 187] on div "game . spawnPlayerXY ( "champion" , 40 , 15 ) game . addDefeatGoal ( ) # Spawn …" at bounding box center [861, 144] width 280 height 229
click at [826, 191] on div "game . spawnPlayerXY ( "champion" , 40 , 15 ) game . addDefeatGoal ( ) # Spawn …" at bounding box center [861, 144] width 280 height 229
drag, startPoint x: 903, startPoint y: 194, endPoint x: 714, endPoint y: 184, distance: 189.2
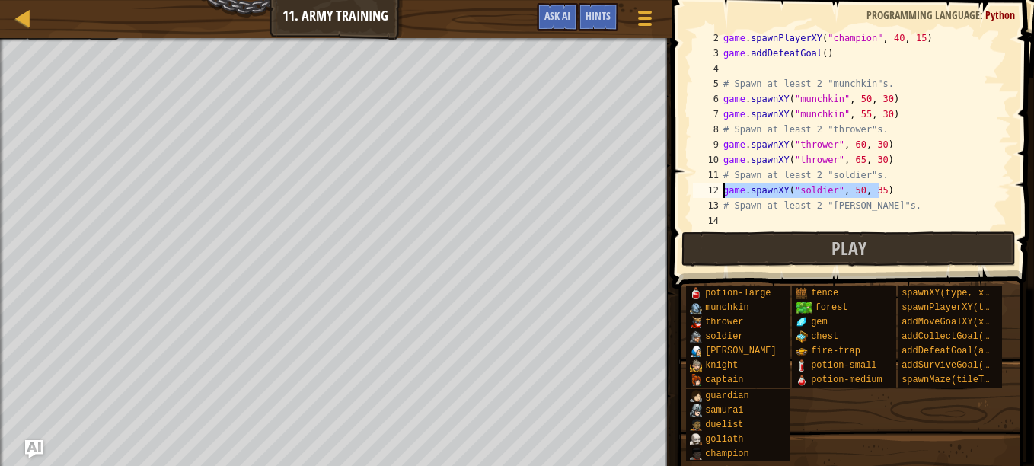
click at [714, 184] on div "game.spawnXY("soldier", 50, 35) 2 3 4 5 6 7 8 9 10 11 12 13 14 game . spawnPlay…" at bounding box center [850, 129] width 321 height 198
type textarea "game.spawnXY("soldier", 50, 35)"
click at [902, 192] on div "game . spawnPlayerXY ( "champion" , 40 , 15 ) game . addDefeatGoal ( ) # Spawn …" at bounding box center [861, 129] width 280 height 198
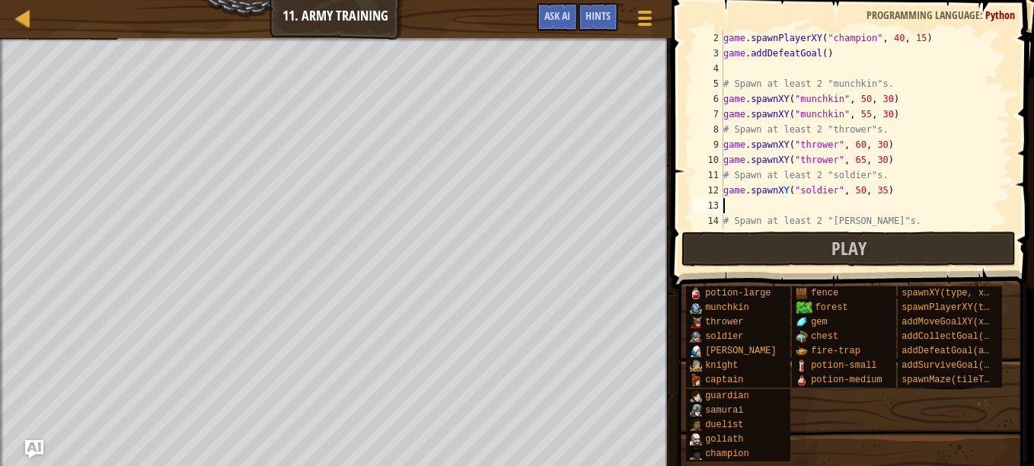
scroll to position [7, 0]
paste textarea "game.spawnXY("soldier", 50, 35)"
type textarea "game.spawnXY("soldier", 50, 35)"
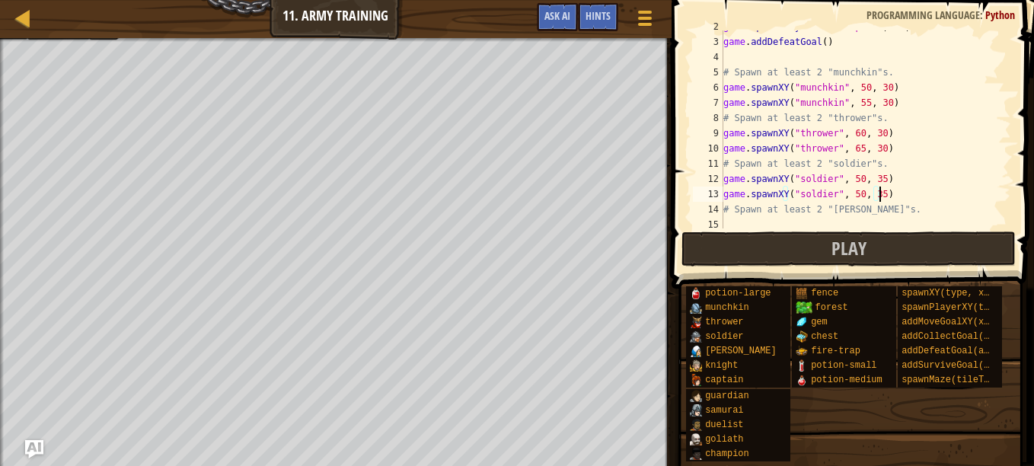
scroll to position [30, 0]
click at [819, 218] on div "game . spawnPlayerXY ( "champion" , 40 , 15 ) game . addDefeatGoal ( ) # Spawn …" at bounding box center [861, 130] width 280 height 229
click at [850, 190] on div "game . addDefeatGoal ( ) # Spawn at least 2 "munchkin"s. game . spawnXY ( "munc…" at bounding box center [861, 144] width 280 height 229
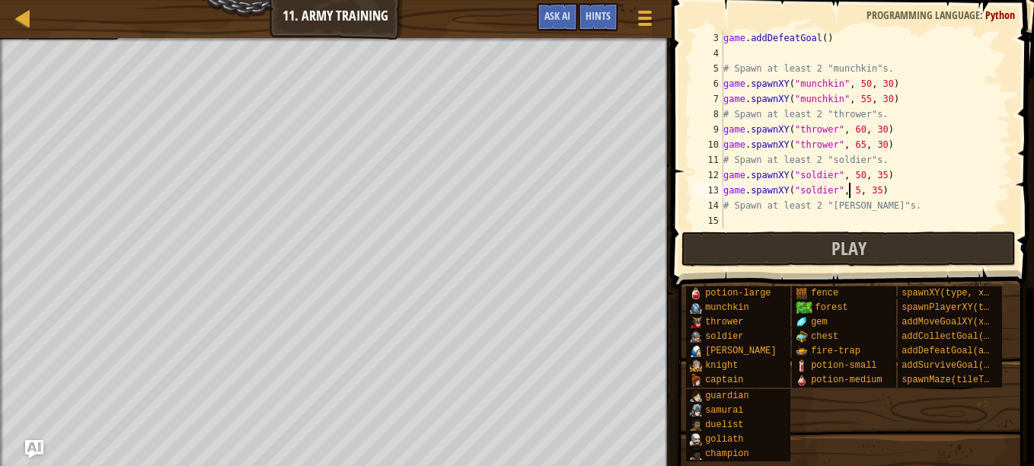
type textarea "game.spawnXY("soldier", 55, 35)"
click at [804, 216] on div "game . addDefeatGoal ( ) # Spawn at least 2 "munchkin"s. game . spawnXY ( "munc…" at bounding box center [861, 144] width 280 height 229
paste textarea "game.spawnXY("soldier", 50, 35)"
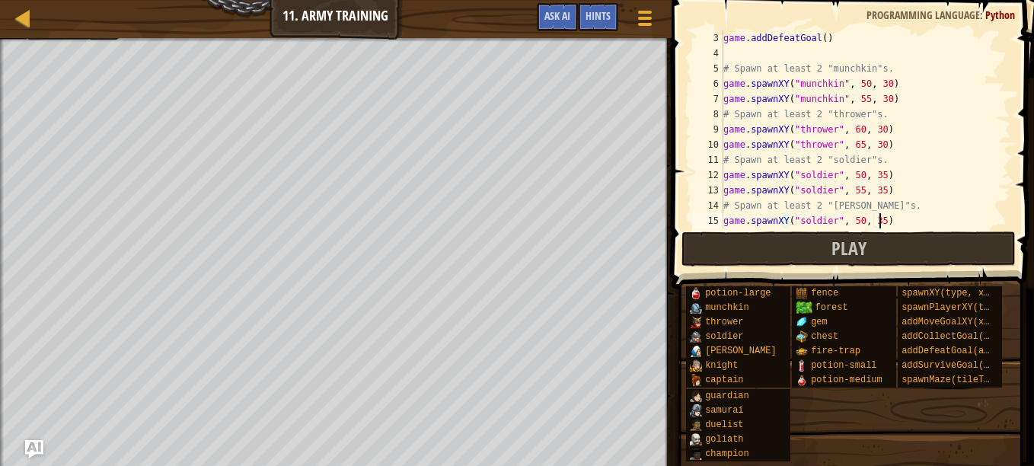
click at [846, 220] on div "game . addDefeatGoal ( ) # Spawn at least 2 "munchkin"s. game . spawnXY ( "munc…" at bounding box center [861, 144] width 280 height 229
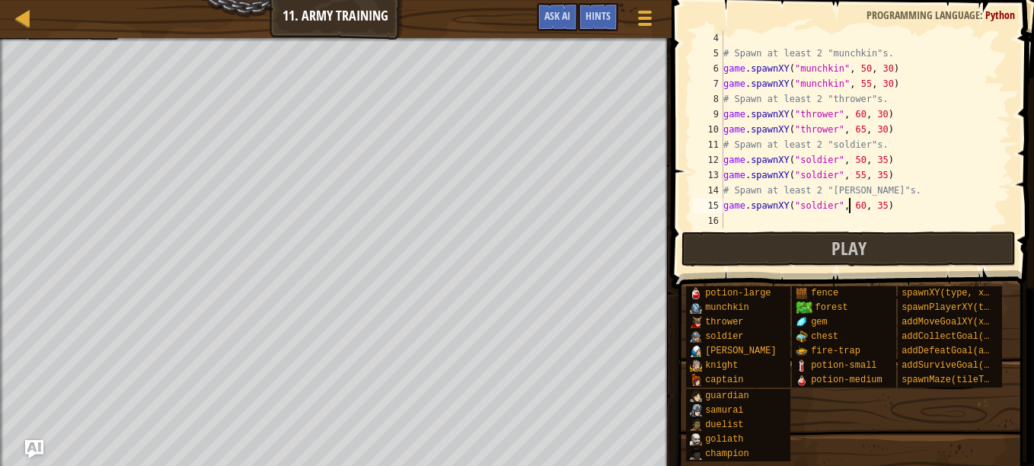
click at [827, 207] on div "# Spawn at least 2 "munchkin"s. game . spawnXY ( "munchkin" , 50 , 30 ) game . …" at bounding box center [861, 144] width 280 height 229
type textarea "game.spawnXY("[PERSON_NAME]", 60, 35)"
drag, startPoint x: 893, startPoint y: 206, endPoint x: 718, endPoint y: 203, distance: 175.2
click at [718, 203] on div "game.spawnXY("[PERSON_NAME]", 60, 35) 4 5 6 7 8 9 10 11 12 13 14 15 16 # Spawn …" at bounding box center [850, 129] width 321 height 198
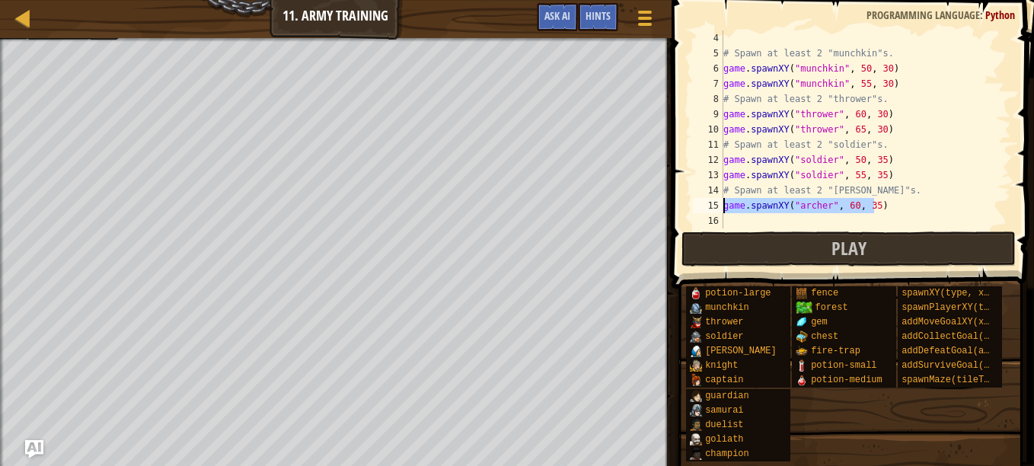
click at [743, 218] on div "# Spawn at least 2 "munchkin"s. game . spawnXY ( "munchkin" , 50 , 30 ) game . …" at bounding box center [861, 144] width 280 height 229
paste textarea "game.spawnXY("[PERSON_NAME]", 60, 35)"
click at [848, 223] on div "# Spawn at least 2 "munchkin"s. game . spawnXY ( "munchkin" , 50 , 30 ) game . …" at bounding box center [861, 144] width 280 height 229
type textarea "game.spawnXY("[PERSON_NAME]", 65, 35)"
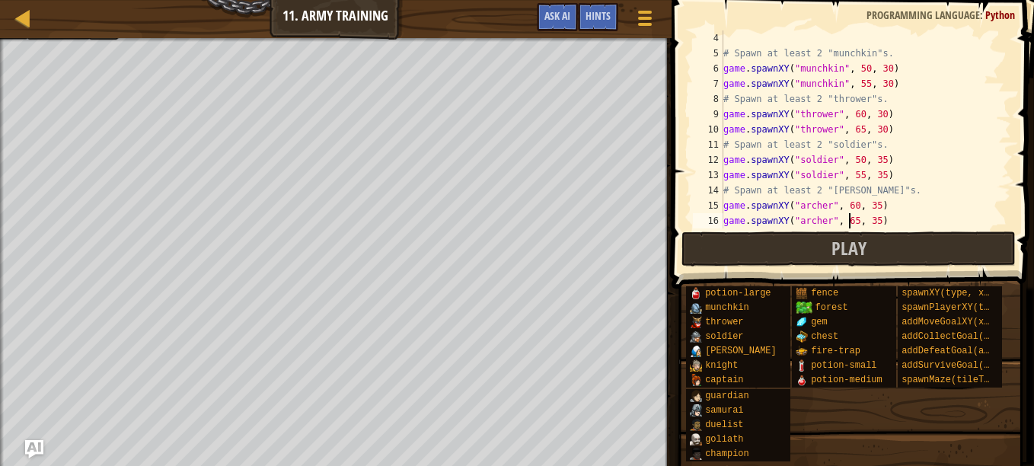
scroll to position [7, 10]
click at [874, 243] on button "Play" at bounding box center [849, 249] width 334 height 35
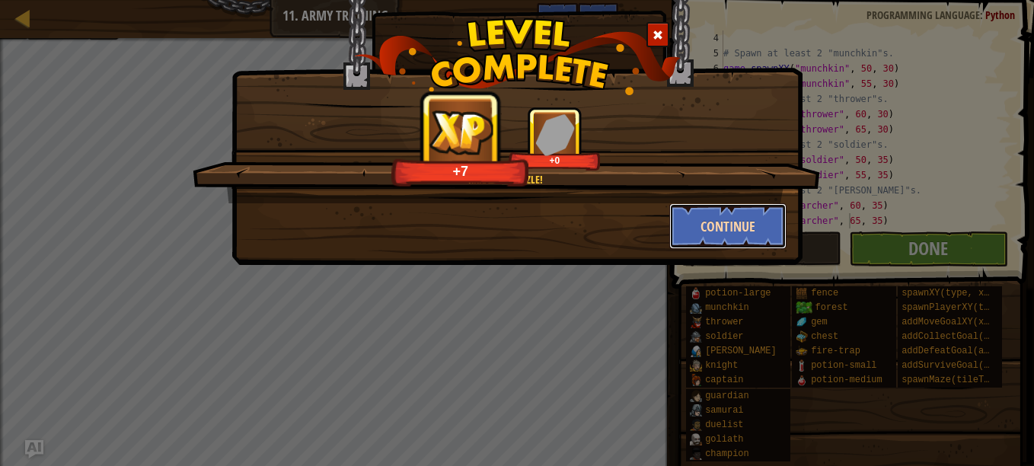
click at [721, 225] on button "Continue" at bounding box center [729, 226] width 118 height 46
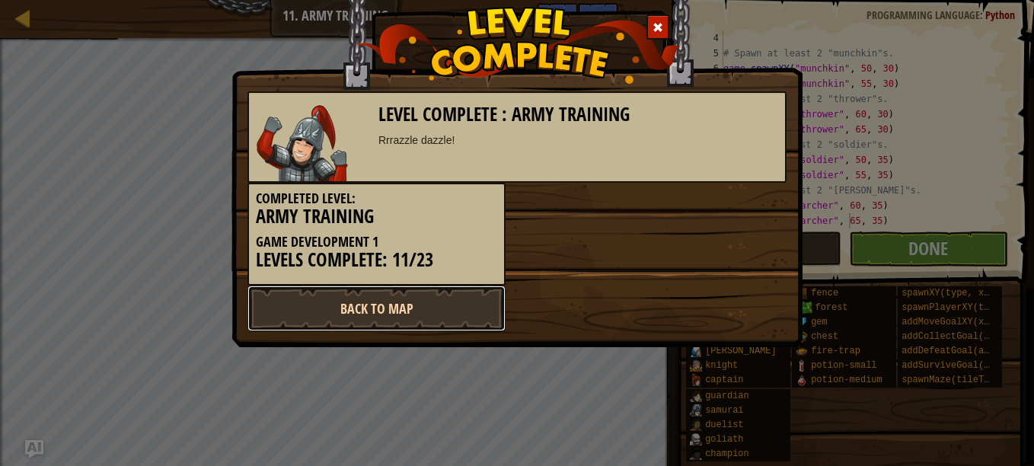
click at [377, 315] on link "Back to Map" at bounding box center [377, 309] width 258 height 46
